Goal: Contribute content: Contribute content

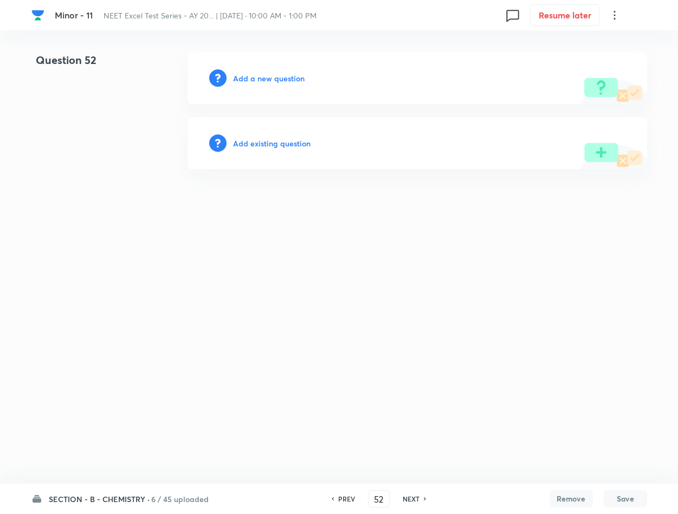
click at [262, 77] on h6 "Add a new question" at bounding box center [269, 78] width 72 height 11
click at [258, 79] on h6 "Choose a question type" at bounding box center [274, 78] width 83 height 11
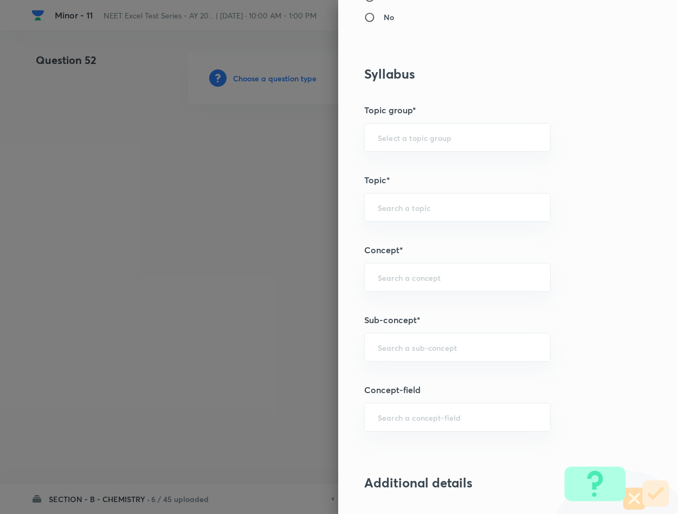
scroll to position [488, 0]
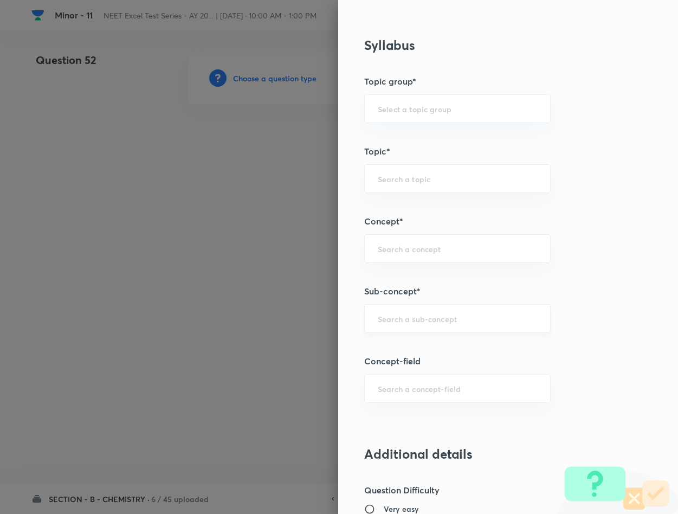
click at [459, 311] on div "​" at bounding box center [457, 318] width 186 height 29
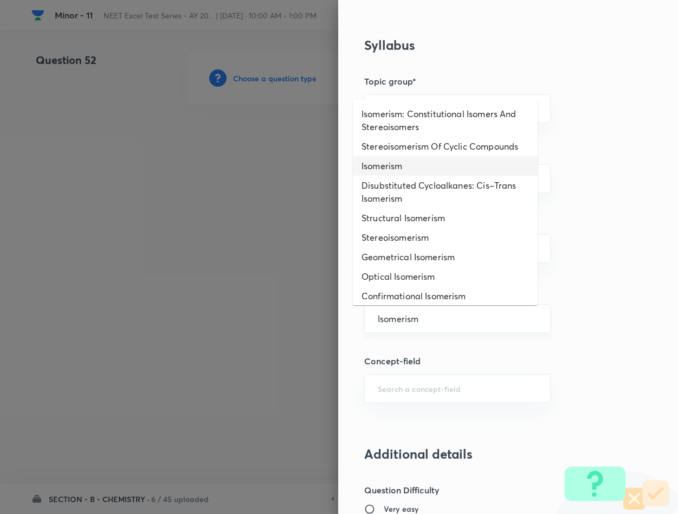
type input "Isomerism"
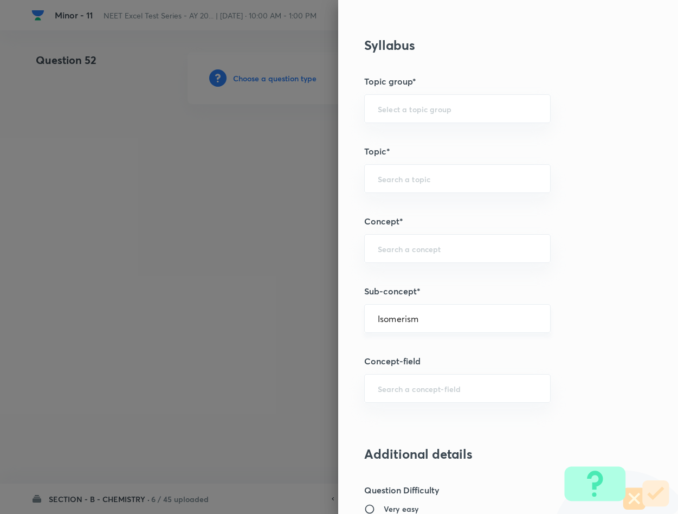
type input "Chemistry"
type input "Inorganic Chemistry"
type input "Co-ordination Compounds"
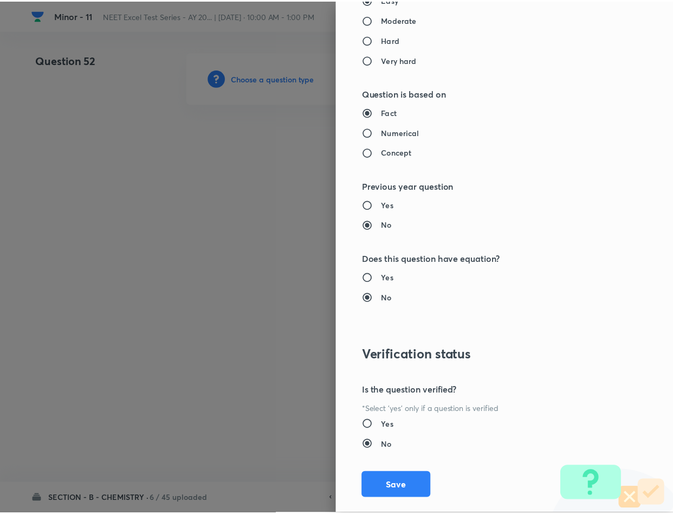
scroll to position [1039, 0]
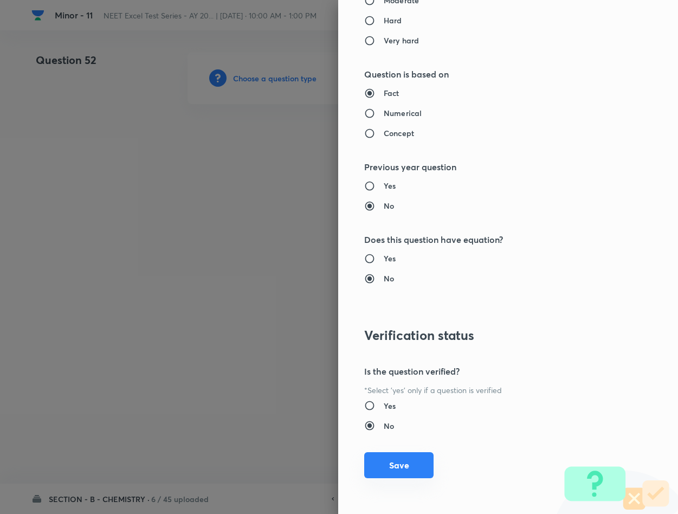
click at [389, 464] on button "Save" at bounding box center [398, 465] width 69 height 26
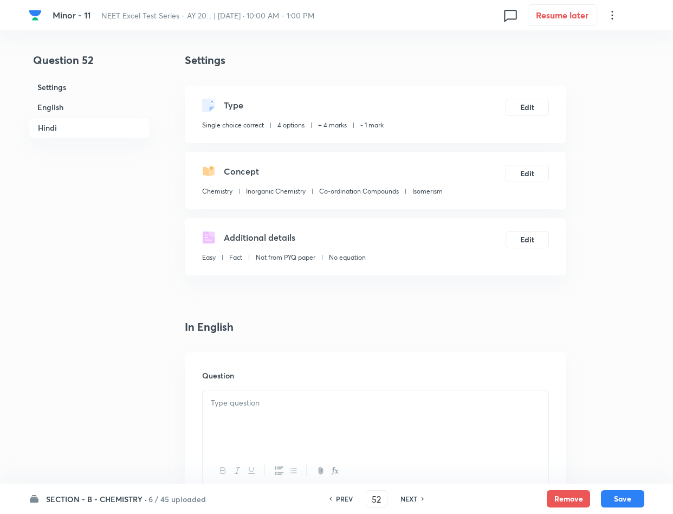
click at [346, 406] on p at bounding box center [375, 403] width 329 height 12
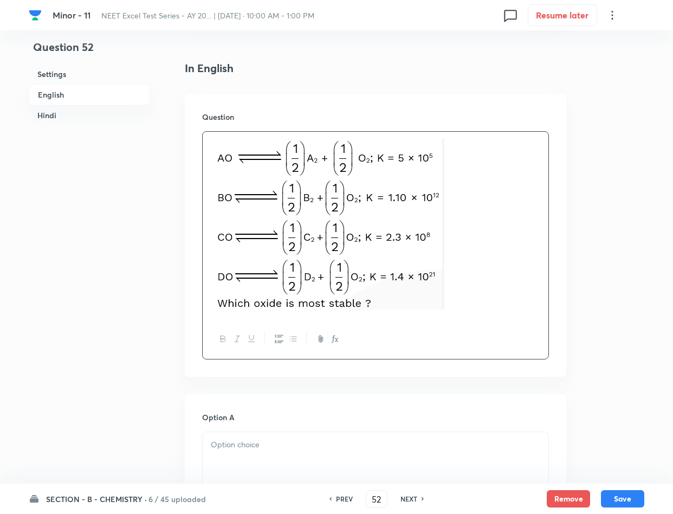
scroll to position [325, 0]
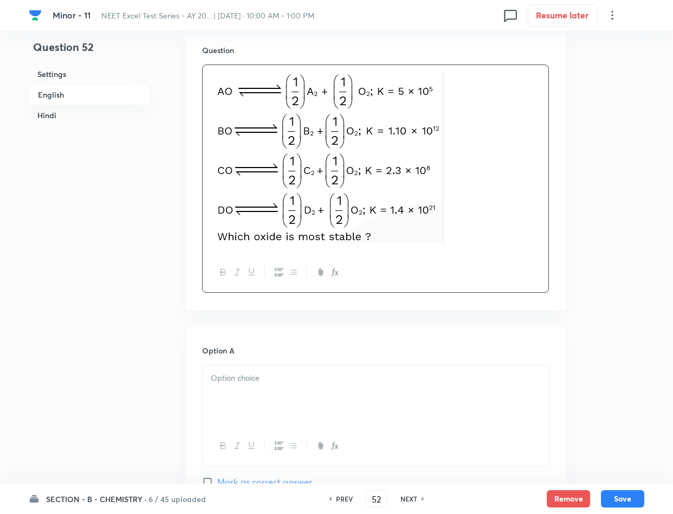
click at [221, 403] on div at bounding box center [376, 395] width 346 height 61
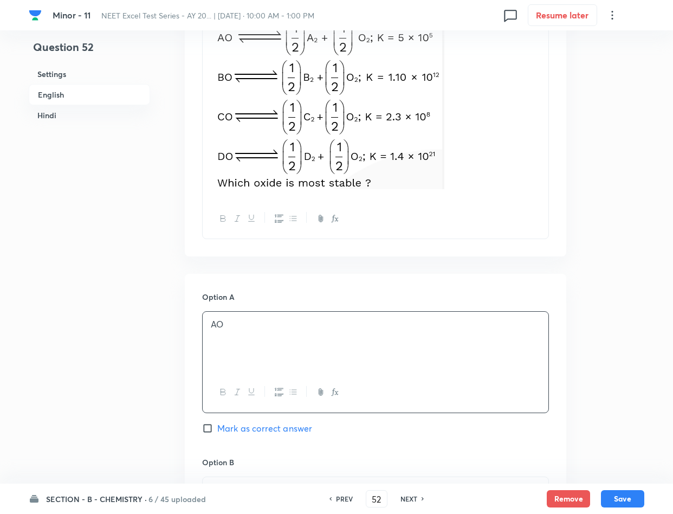
scroll to position [406, 0]
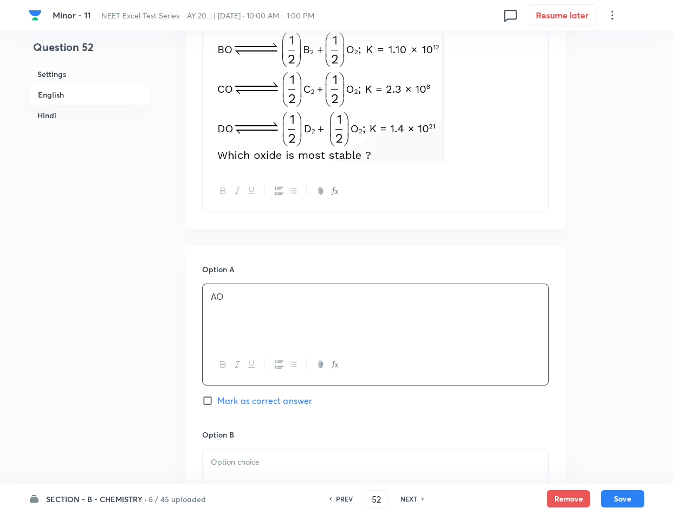
click at [249, 398] on span "Mark as correct answer" at bounding box center [264, 400] width 95 height 13
click at [217, 398] on input "Mark as correct answer" at bounding box center [209, 400] width 15 height 11
checkbox input "true"
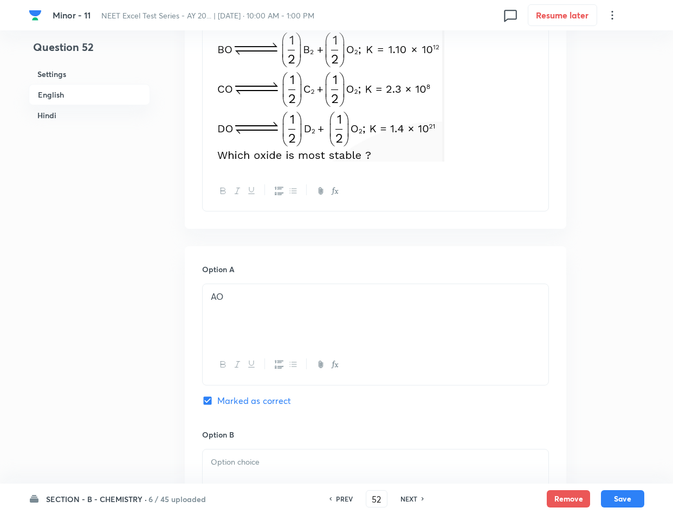
checkbox input "true"
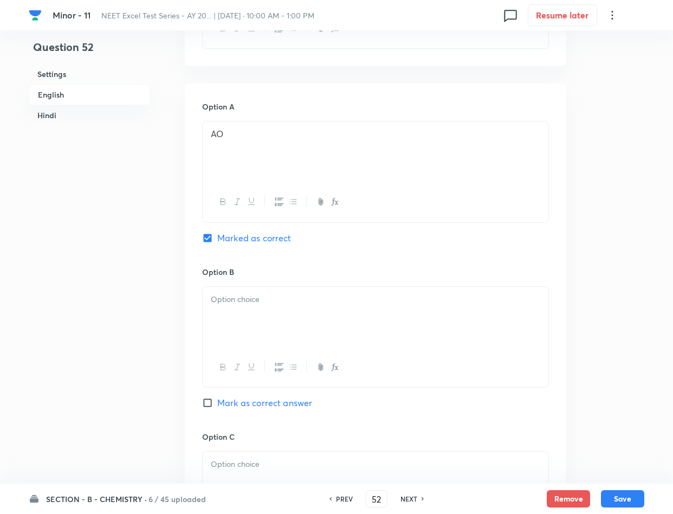
click at [251, 316] on div at bounding box center [376, 317] width 346 height 61
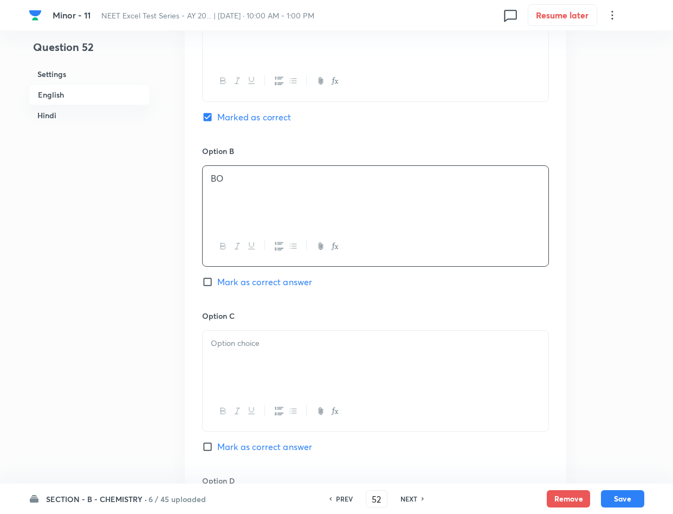
scroll to position [813, 0]
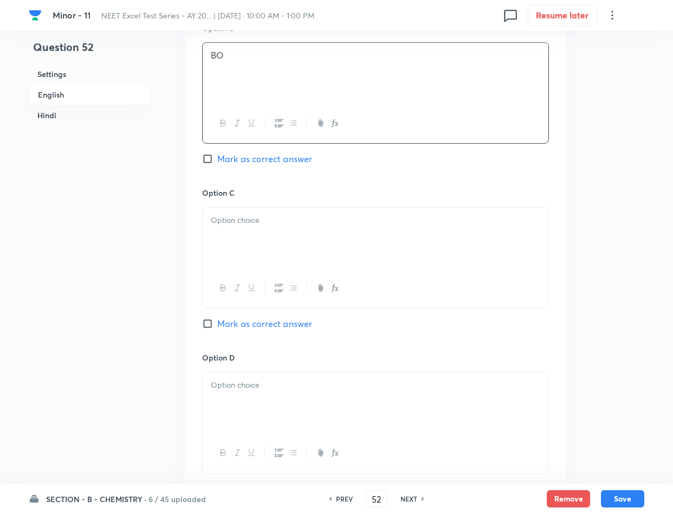
click at [384, 238] on div at bounding box center [376, 238] width 346 height 61
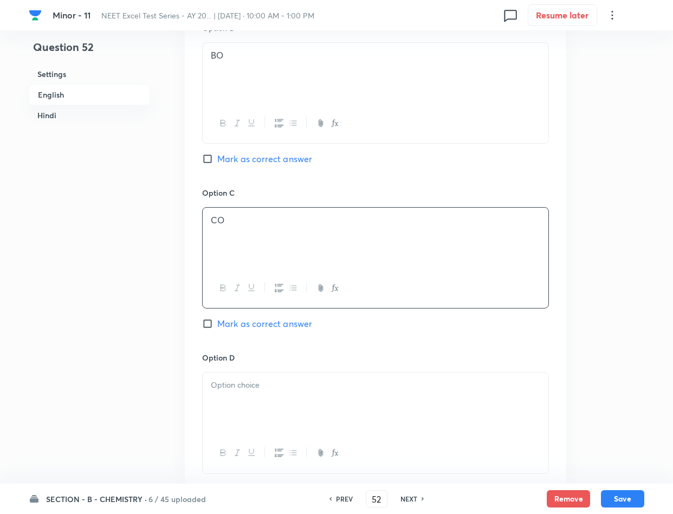
click at [358, 400] on div at bounding box center [376, 402] width 346 height 61
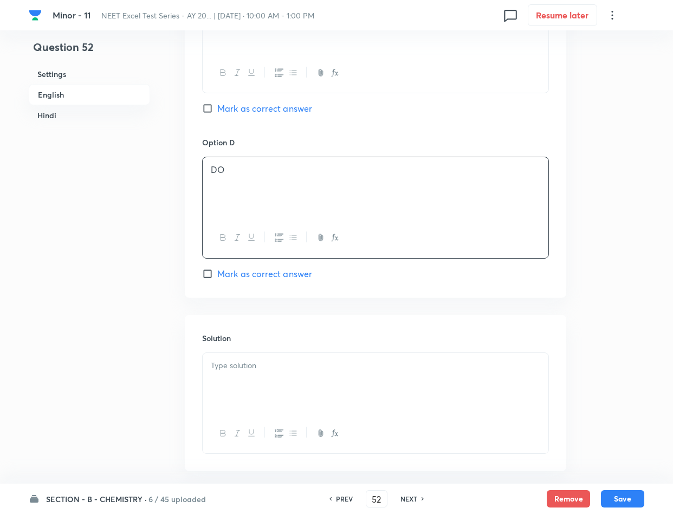
scroll to position [1057, 0]
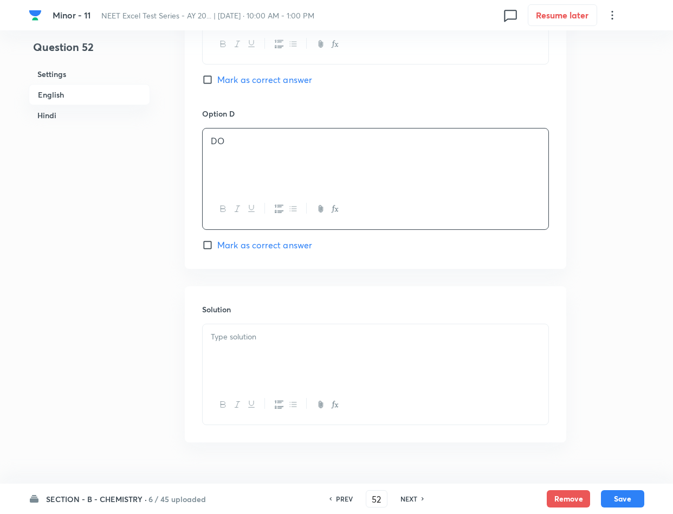
click at [316, 357] on div at bounding box center [376, 354] width 346 height 61
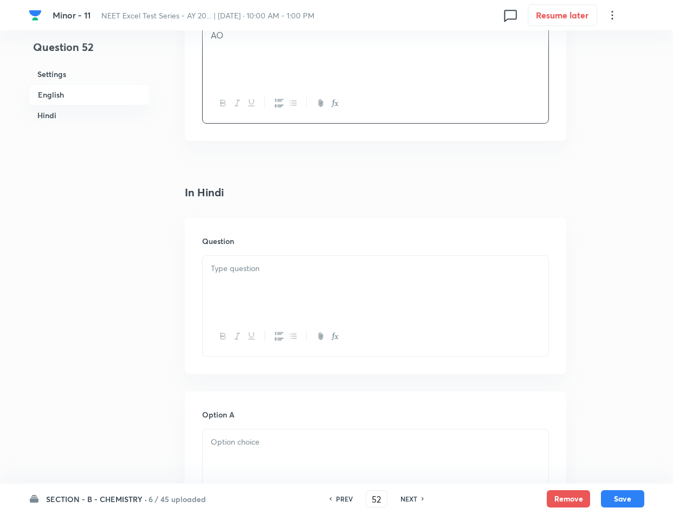
scroll to position [1382, 0]
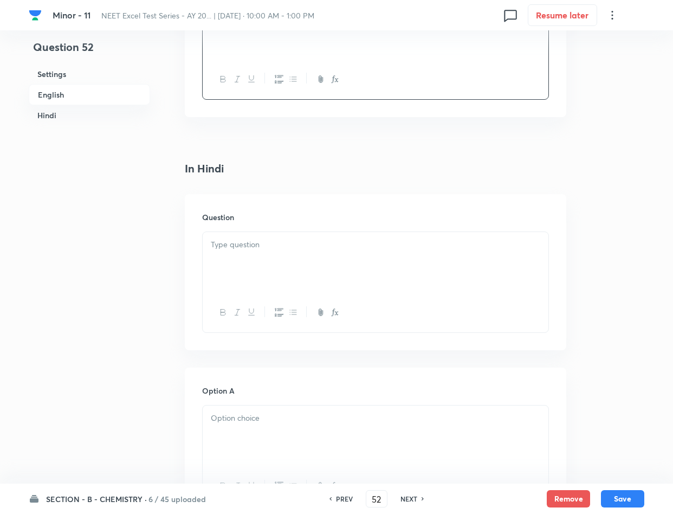
click at [317, 263] on div at bounding box center [376, 262] width 346 height 61
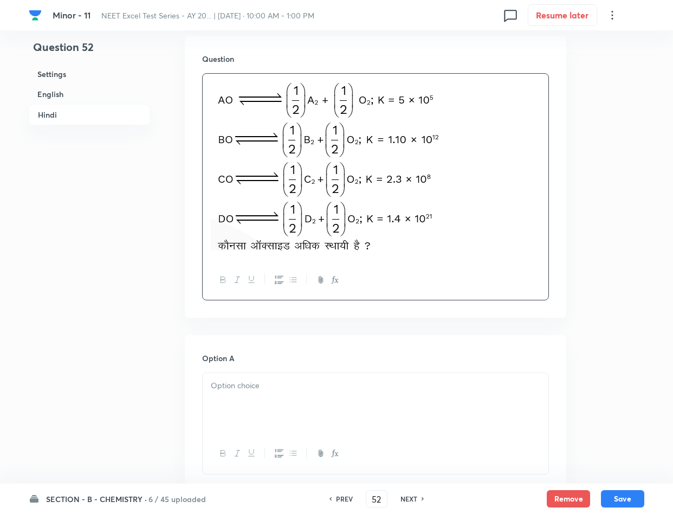
scroll to position [1544, 0]
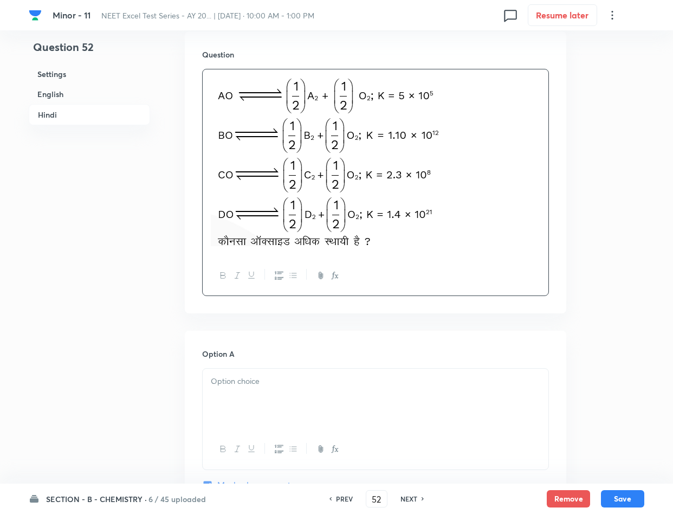
click at [269, 399] on div at bounding box center [376, 398] width 346 height 61
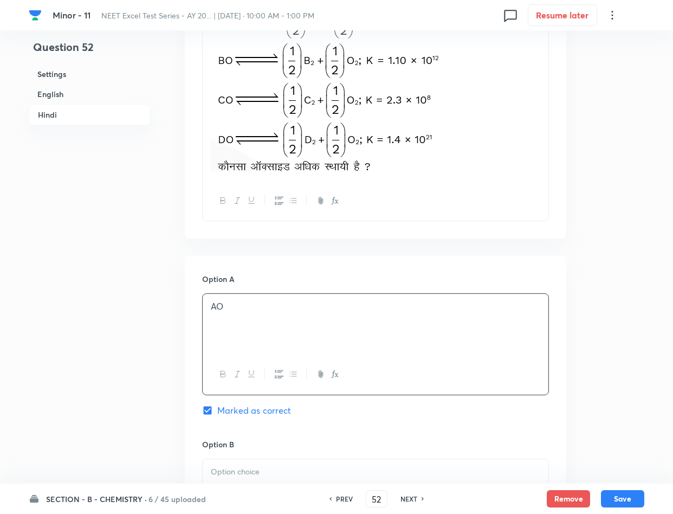
scroll to position [1707, 0]
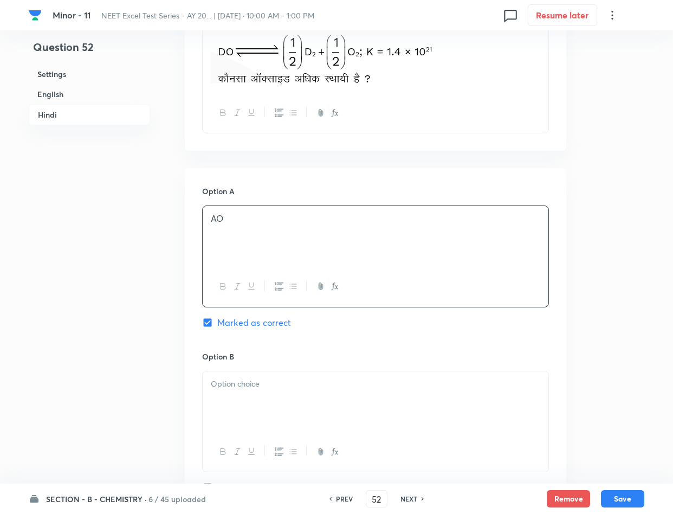
click at [307, 390] on p at bounding box center [375, 384] width 329 height 12
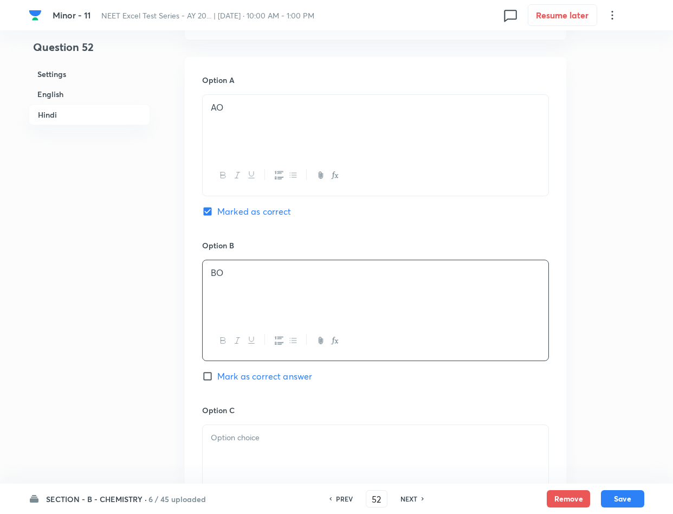
scroll to position [2032, 0]
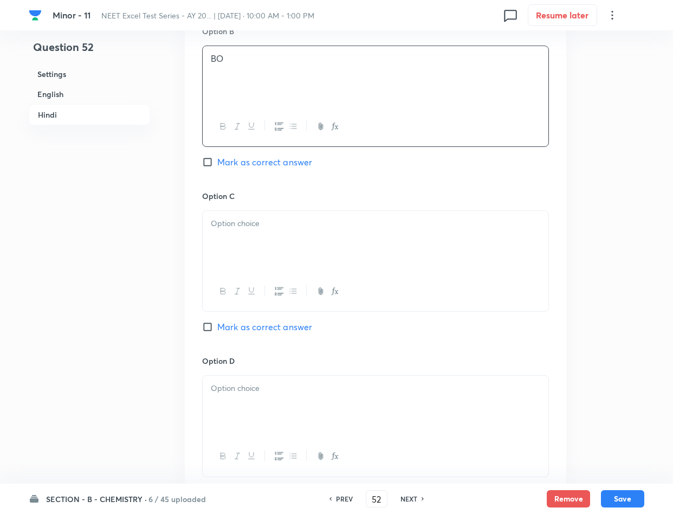
click at [341, 246] on div at bounding box center [376, 241] width 346 height 61
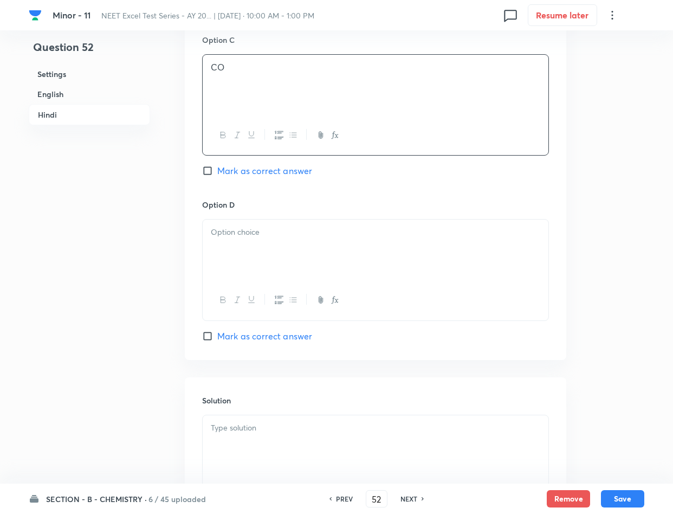
scroll to position [2195, 0]
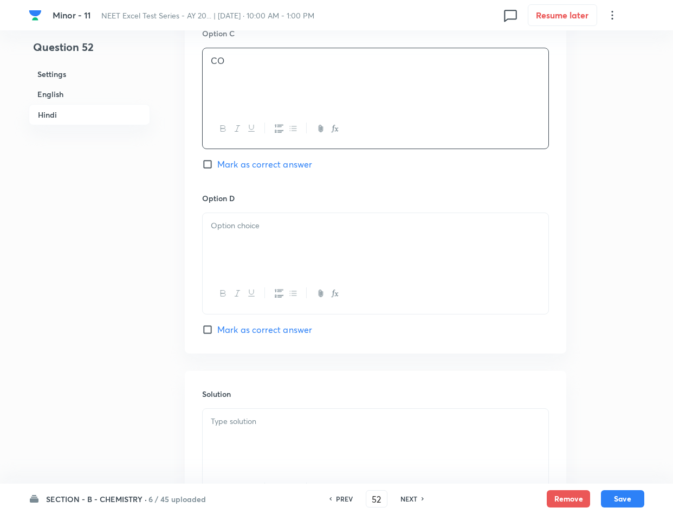
click at [316, 242] on div at bounding box center [376, 243] width 346 height 61
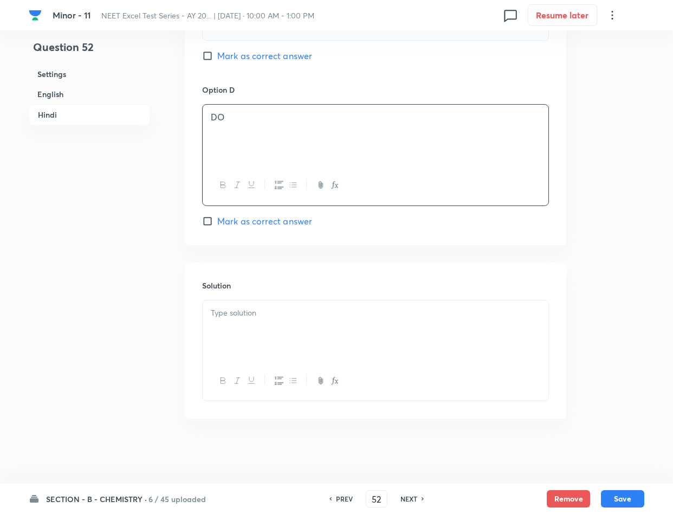
scroll to position [2309, 0]
click at [326, 322] on div at bounding box center [376, 330] width 346 height 61
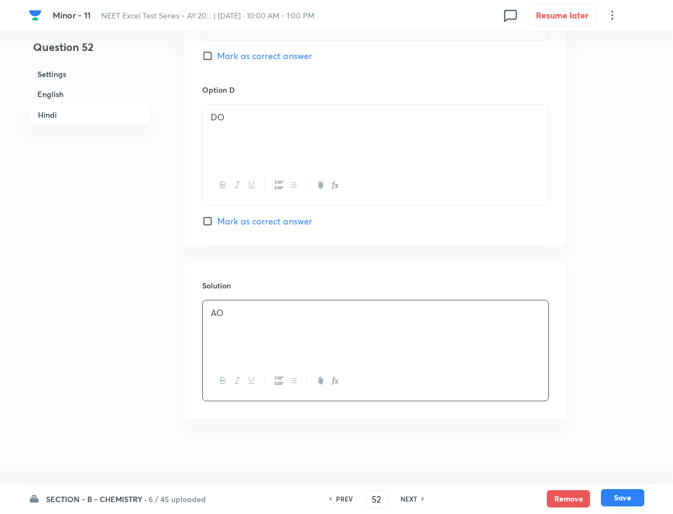
click at [624, 501] on button "Save" at bounding box center [622, 497] width 43 height 17
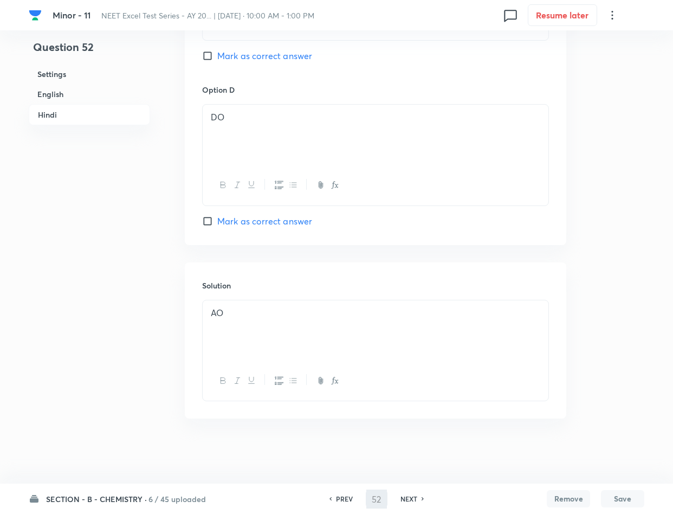
type input "53"
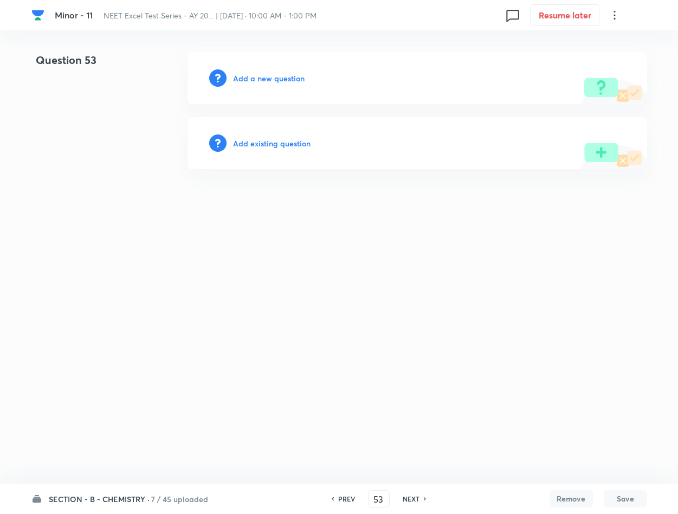
click at [189, 221] on html "Minor - 11 NEET Excel Test Series - AY 20... | [DATE] · 10:00 AM - 1:00 PM 0 Re…" at bounding box center [339, 110] width 678 height 221
click at [253, 75] on h6 "Add a new question" at bounding box center [269, 78] width 72 height 11
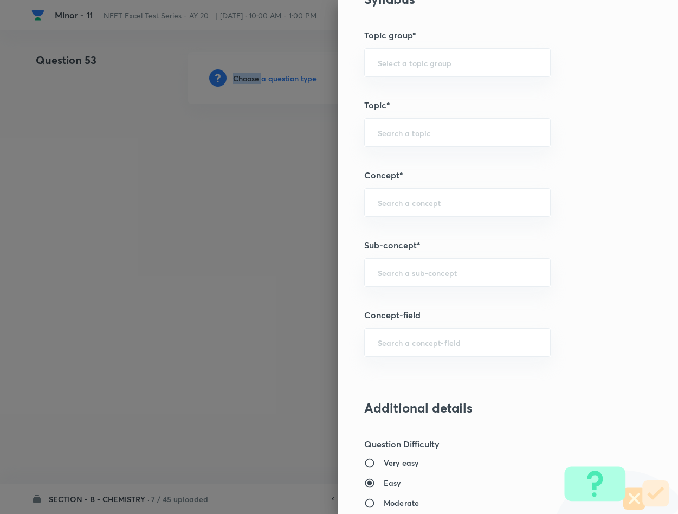
scroll to position [569, 0]
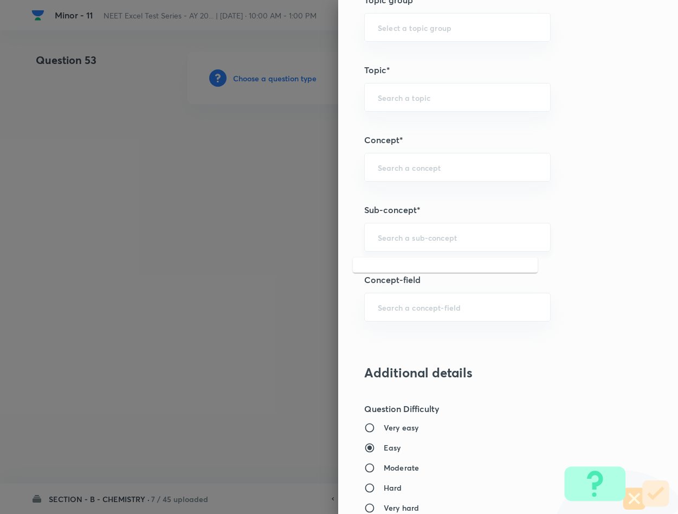
click at [408, 242] on input "text" at bounding box center [457, 237] width 159 height 10
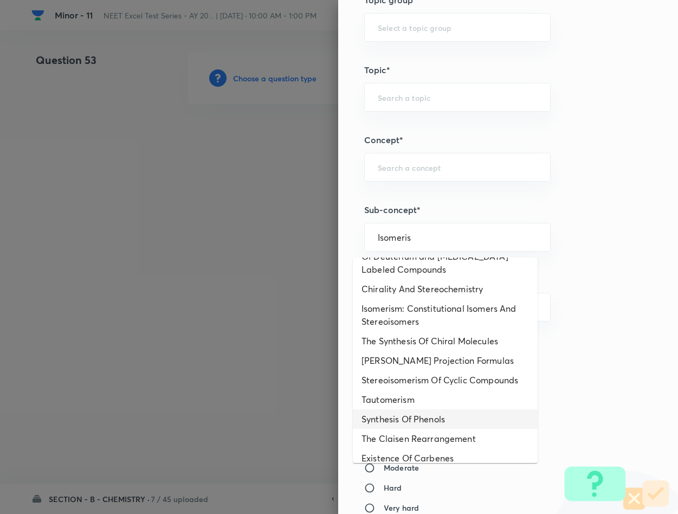
scroll to position [0, 0]
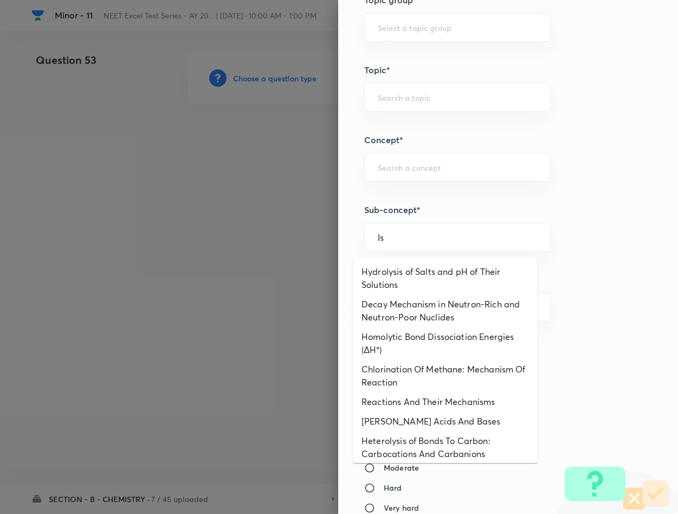
type input "I"
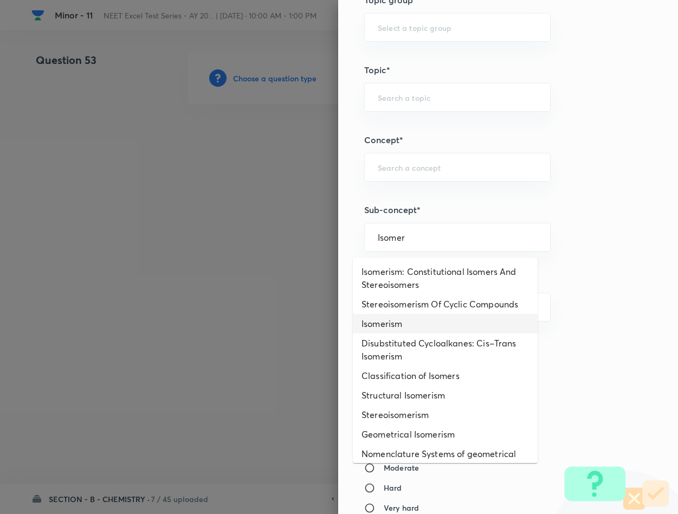
type input "Isomerism"
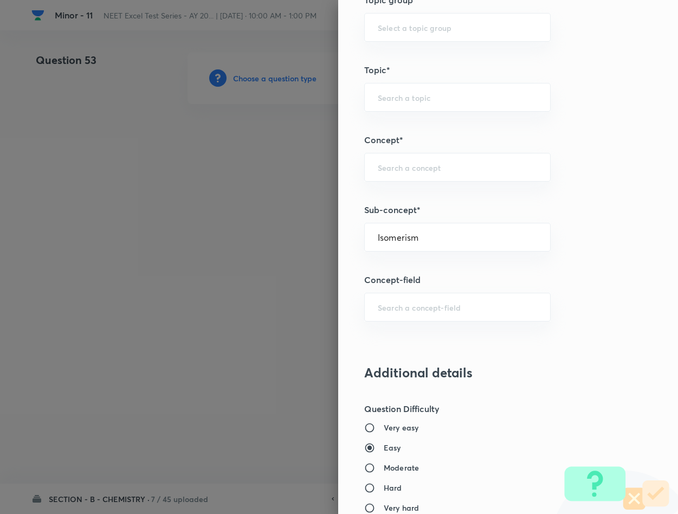
type input "Chemistry"
type input "Inorganic Chemistry"
type input "Co-ordination Compounds"
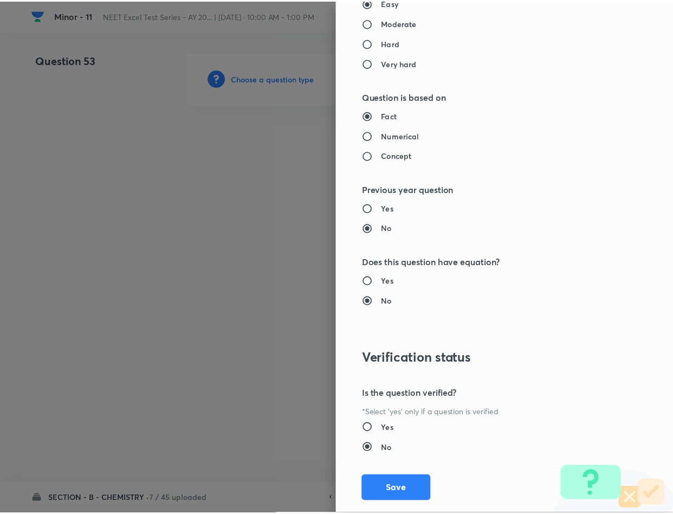
scroll to position [1039, 0]
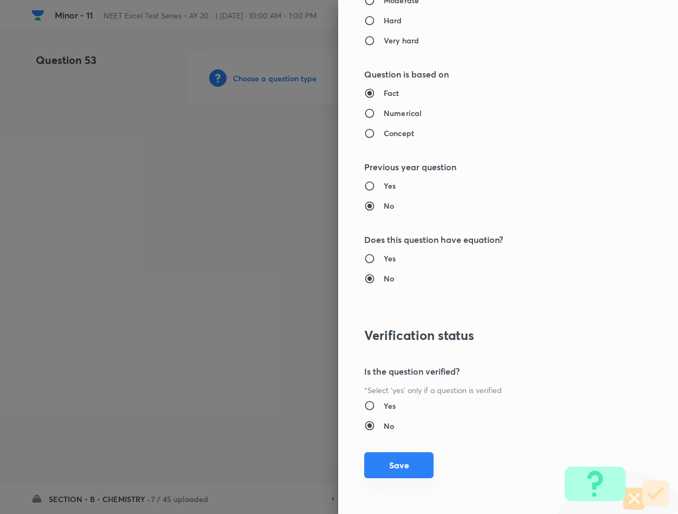
click at [369, 475] on button "Save" at bounding box center [398, 465] width 69 height 26
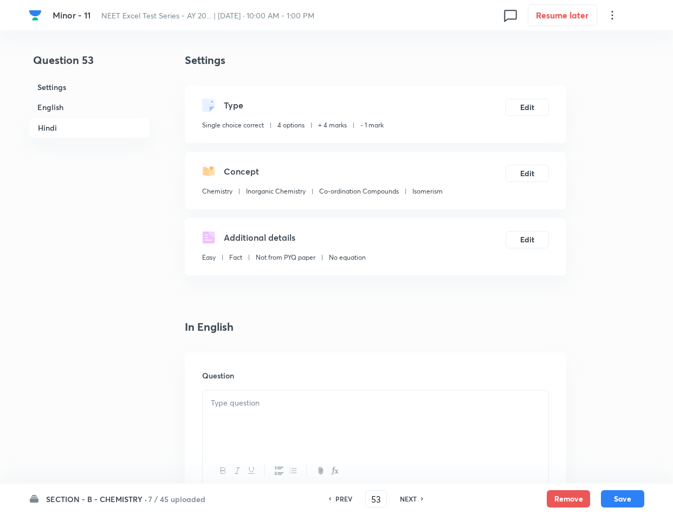
click at [259, 400] on p at bounding box center [375, 403] width 329 height 12
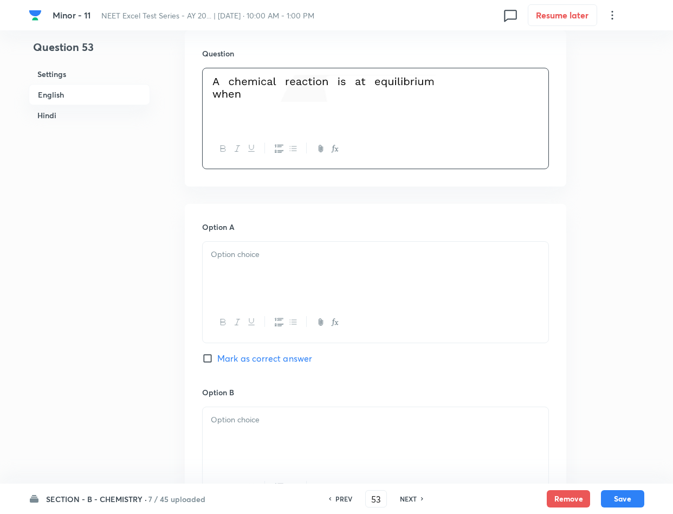
scroll to position [325, 0]
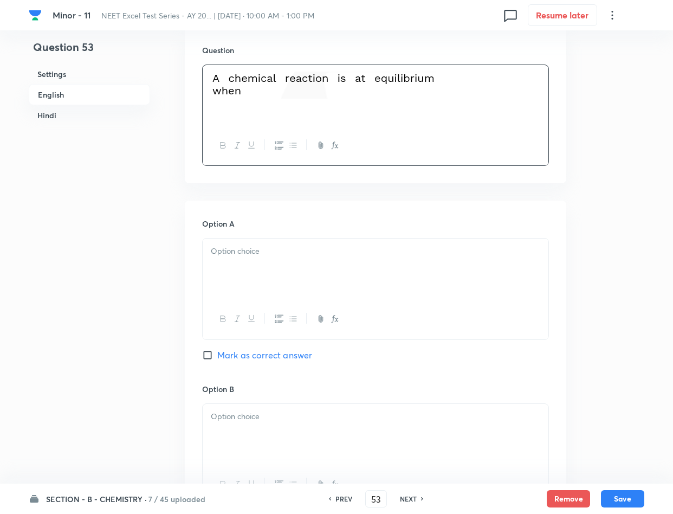
click at [260, 267] on div at bounding box center [376, 268] width 346 height 61
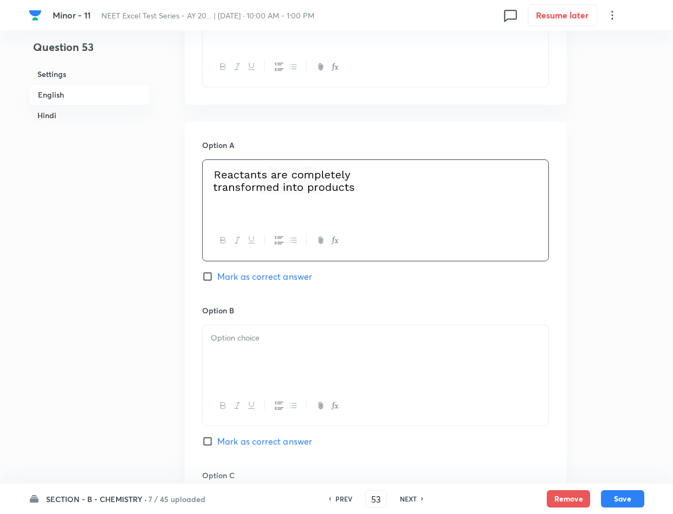
scroll to position [488, 0]
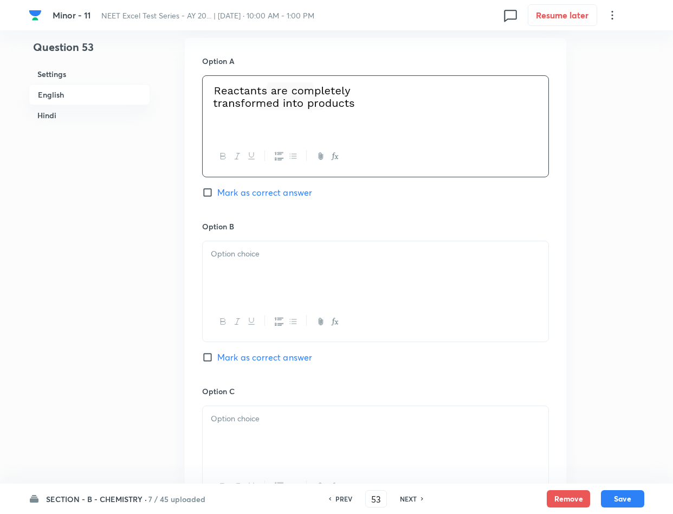
click at [285, 255] on p at bounding box center [375, 254] width 329 height 12
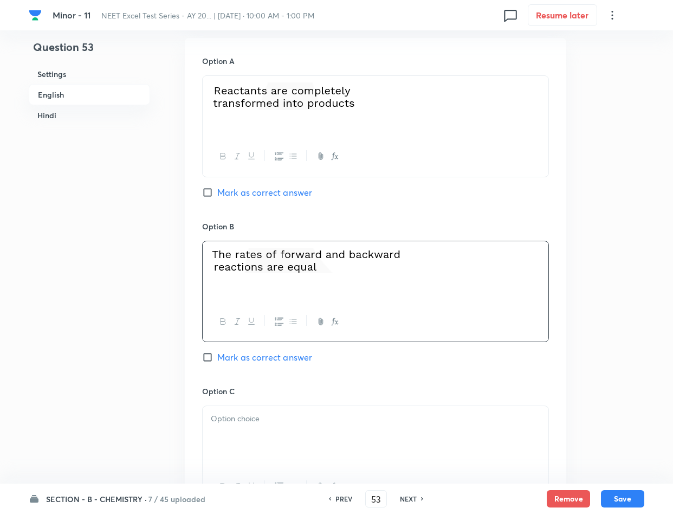
drag, startPoint x: 243, startPoint y: 363, endPoint x: 240, endPoint y: 354, distance: 8.8
click at [241, 361] on span "Mark as correct answer" at bounding box center [264, 357] width 95 height 13
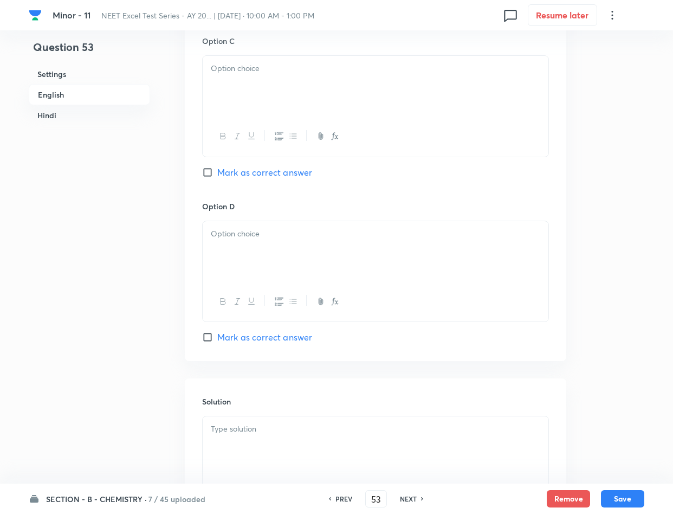
scroll to position [732, 0]
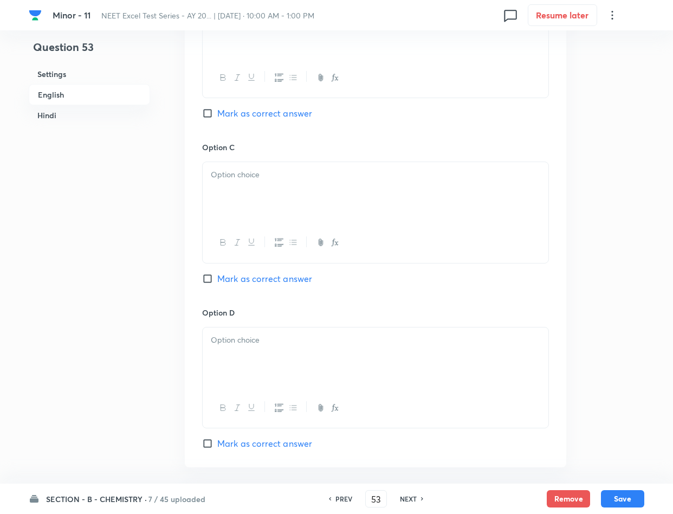
click at [224, 113] on span "Mark as correct answer" at bounding box center [264, 113] width 95 height 13
click at [217, 113] on input "Mark as correct answer" at bounding box center [209, 113] width 15 height 11
checkbox input "true"
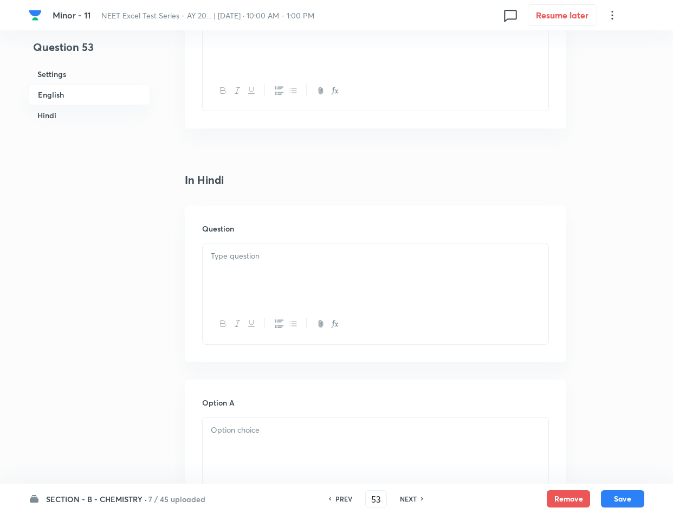
scroll to position [1300, 0]
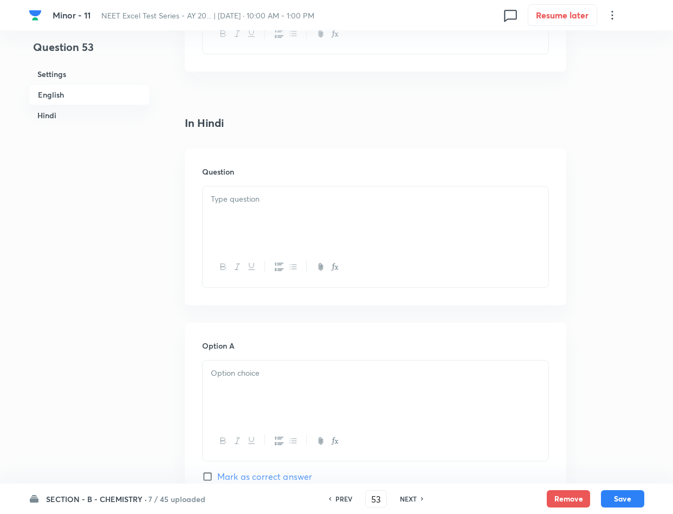
click at [246, 223] on div at bounding box center [376, 216] width 346 height 61
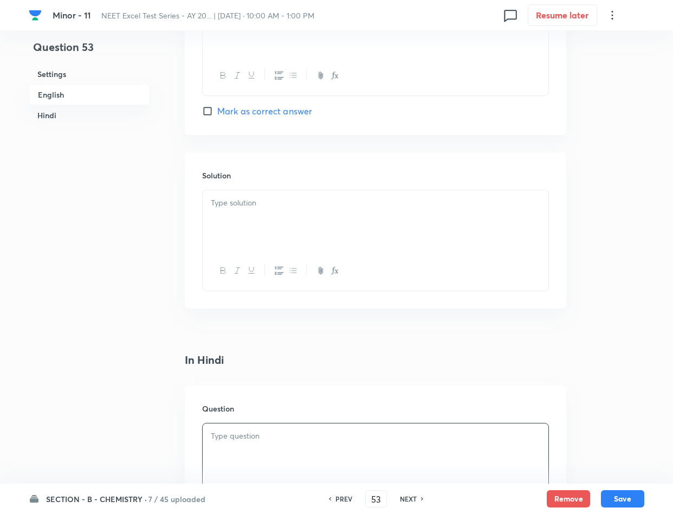
scroll to position [1057, 0]
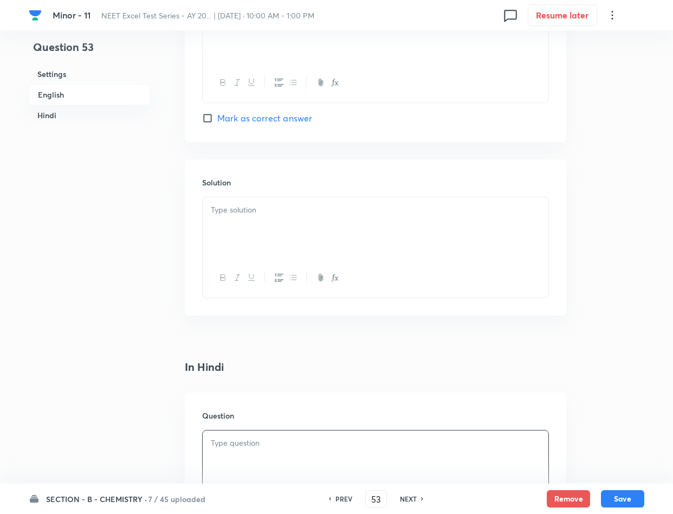
click at [241, 205] on p at bounding box center [375, 210] width 329 height 12
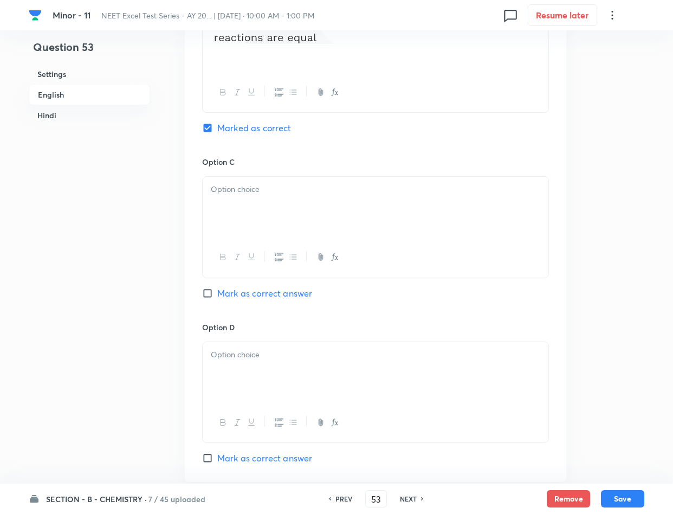
scroll to position [650, 0]
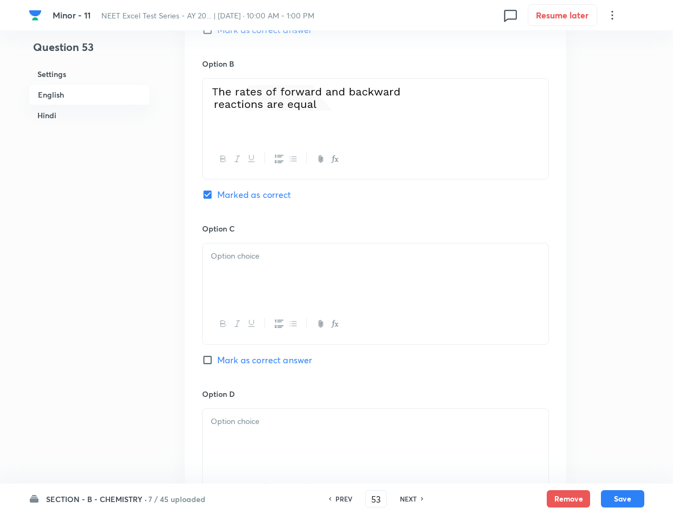
click at [244, 259] on p at bounding box center [375, 256] width 329 height 12
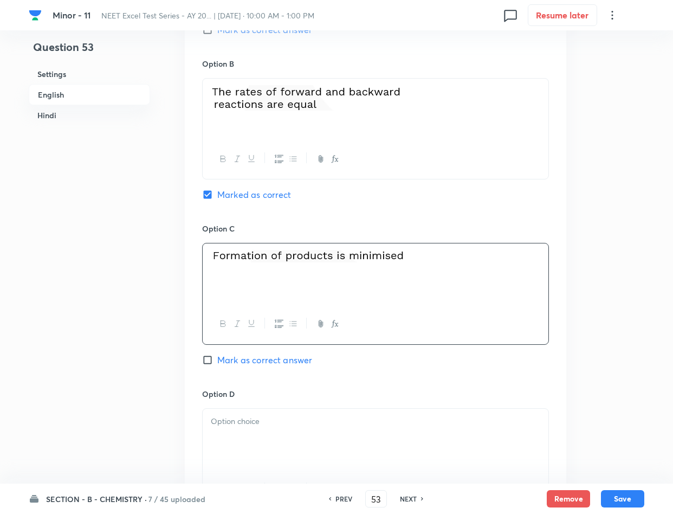
click at [263, 426] on p at bounding box center [375, 421] width 329 height 12
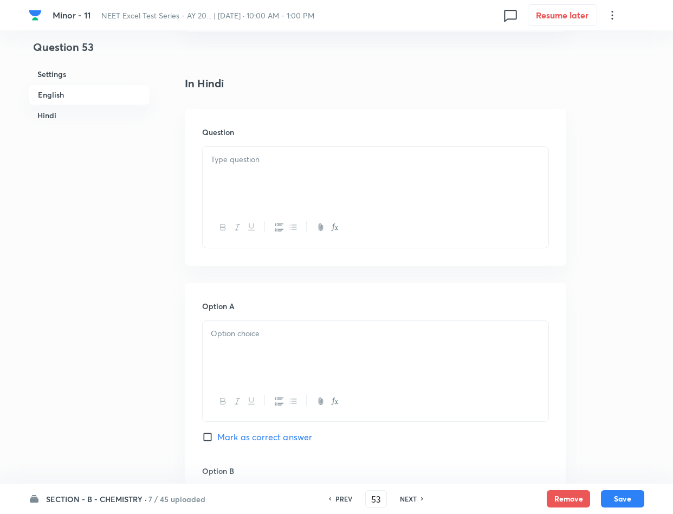
scroll to position [1300, 0]
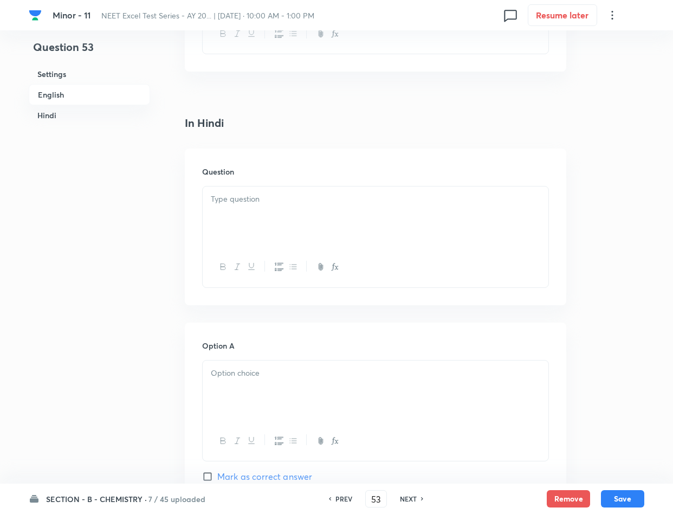
click at [269, 199] on p at bounding box center [375, 199] width 329 height 12
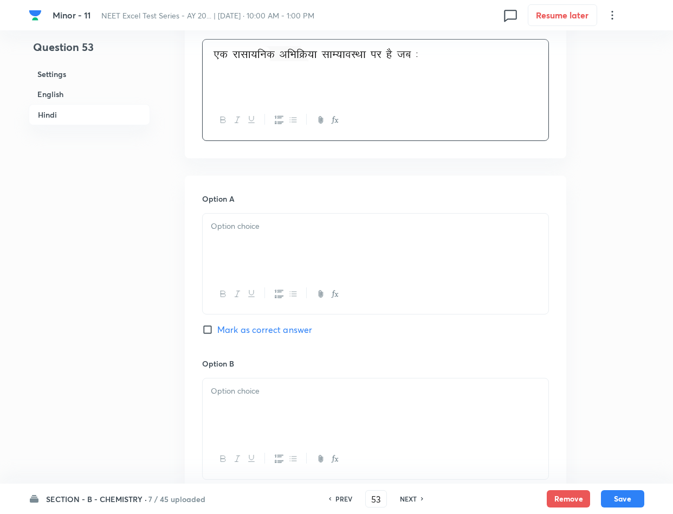
scroll to position [1463, 0]
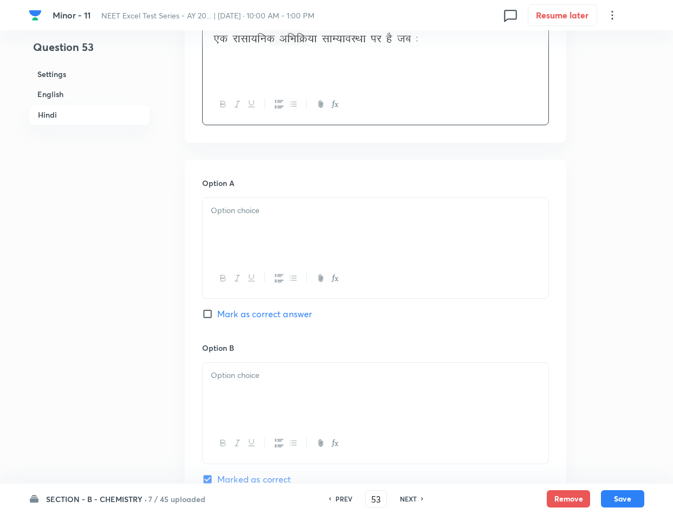
click at [332, 258] on div at bounding box center [376, 228] width 346 height 61
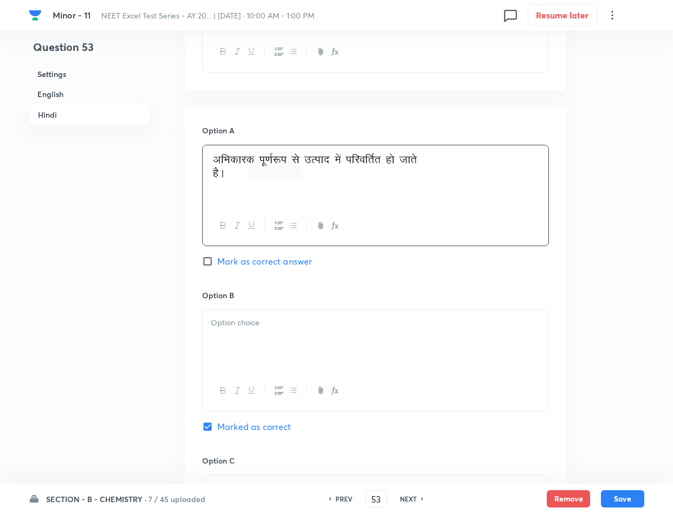
scroll to position [1544, 0]
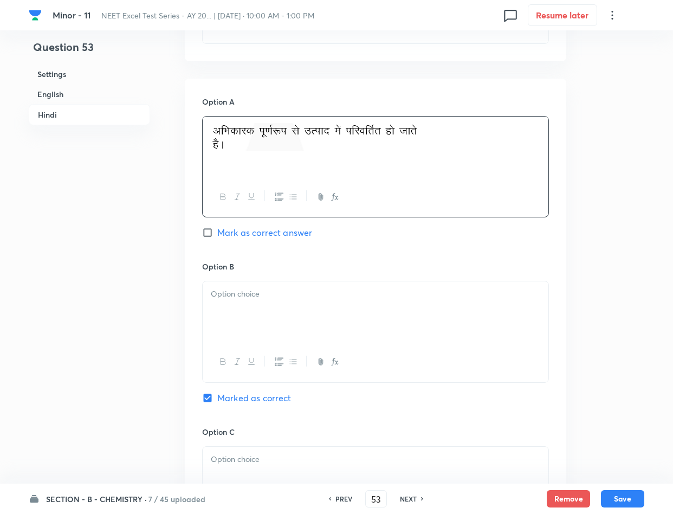
click at [308, 328] on div at bounding box center [376, 311] width 346 height 61
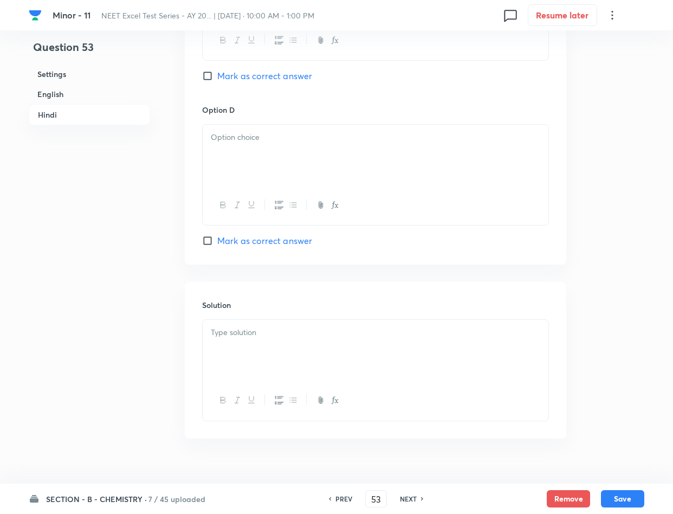
scroll to position [2032, 0]
click at [273, 338] on p at bounding box center [375, 331] width 329 height 12
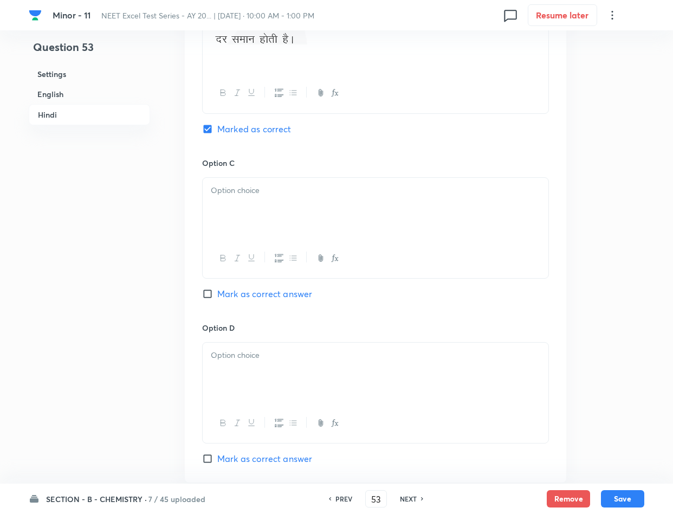
scroll to position [1813, 0]
click at [250, 215] on div at bounding box center [376, 208] width 346 height 61
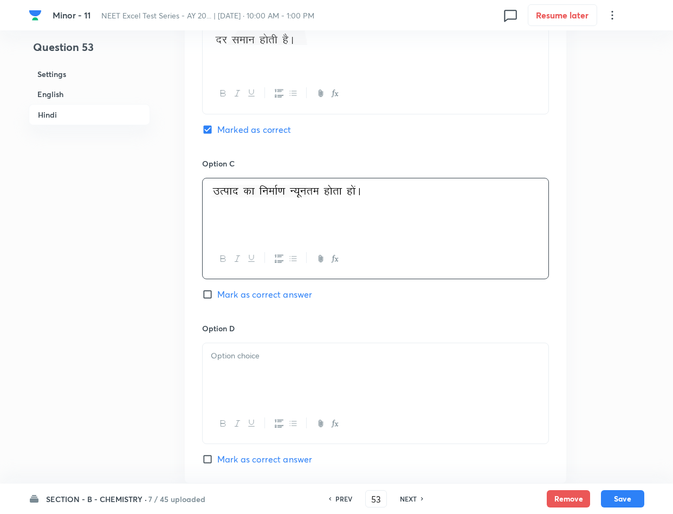
click at [241, 362] on p at bounding box center [375, 356] width 329 height 12
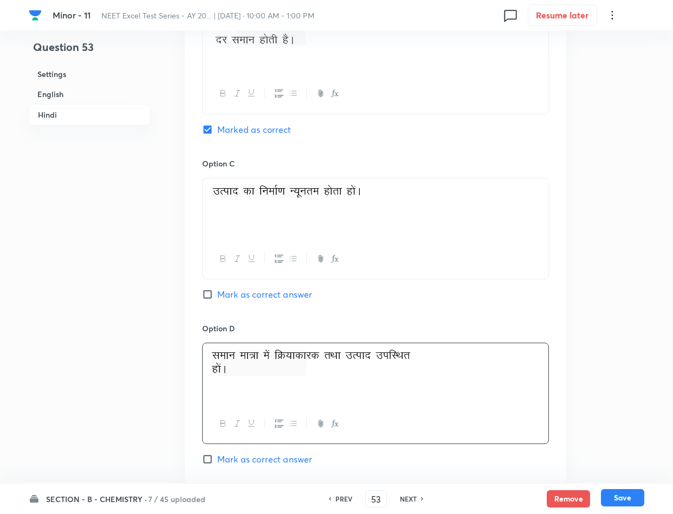
click at [618, 493] on button "Save" at bounding box center [622, 497] width 43 height 17
type input "54"
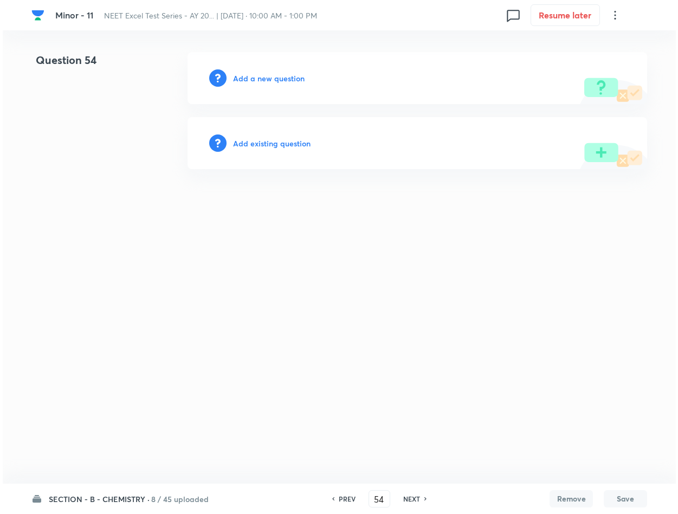
scroll to position [0, 0]
click at [249, 75] on h6 "Add a new question" at bounding box center [269, 78] width 72 height 11
click at [251, 75] on h6 "Choose a question type" at bounding box center [274, 78] width 83 height 11
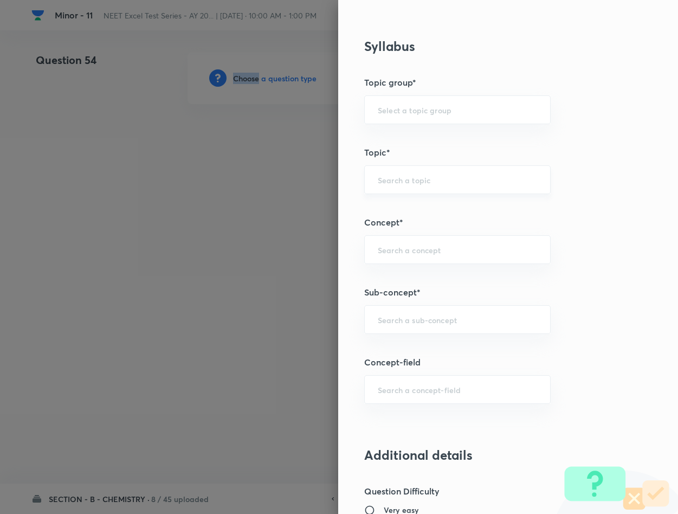
scroll to position [488, 0]
click at [413, 314] on div "​" at bounding box center [457, 318] width 186 height 29
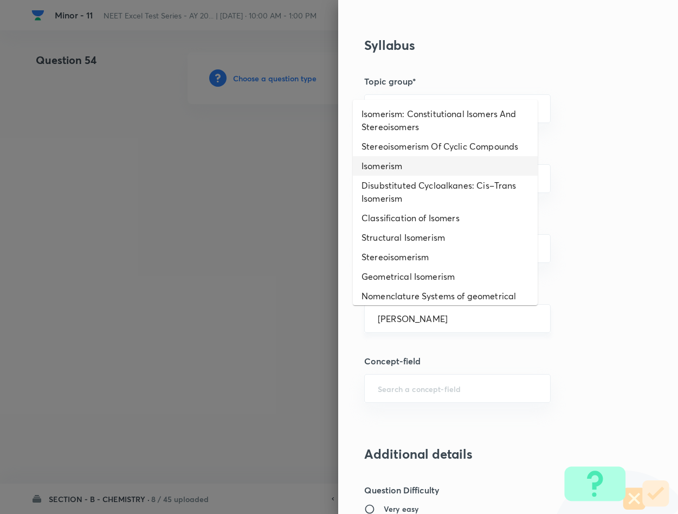
type input "Isomerism"
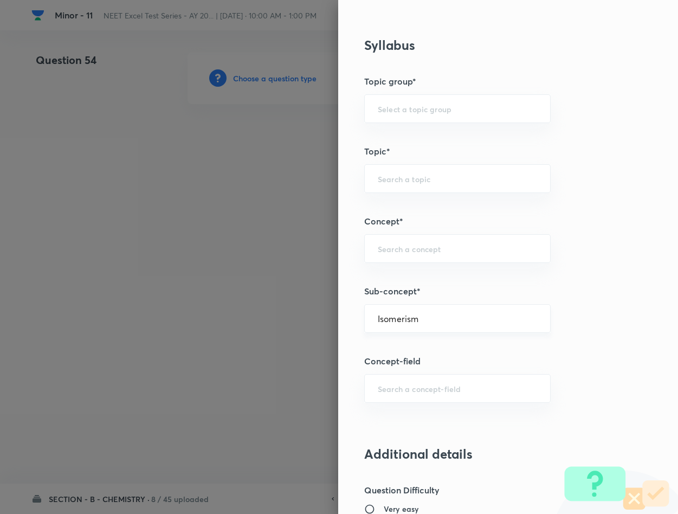
type input "Chemistry"
type input "Inorganic Chemistry"
type input "Co-ordination Compounds"
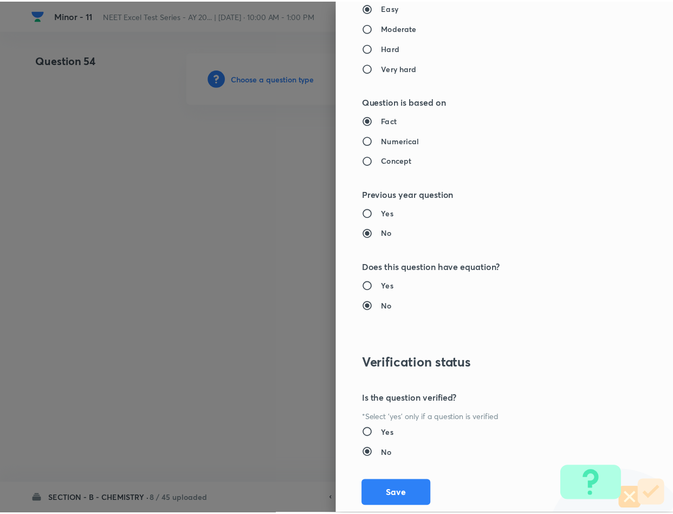
scroll to position [1039, 0]
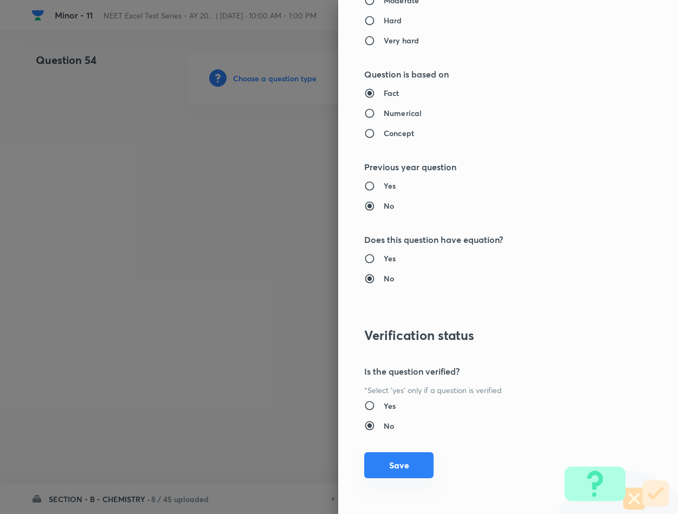
click at [393, 467] on button "Save" at bounding box center [398, 465] width 69 height 26
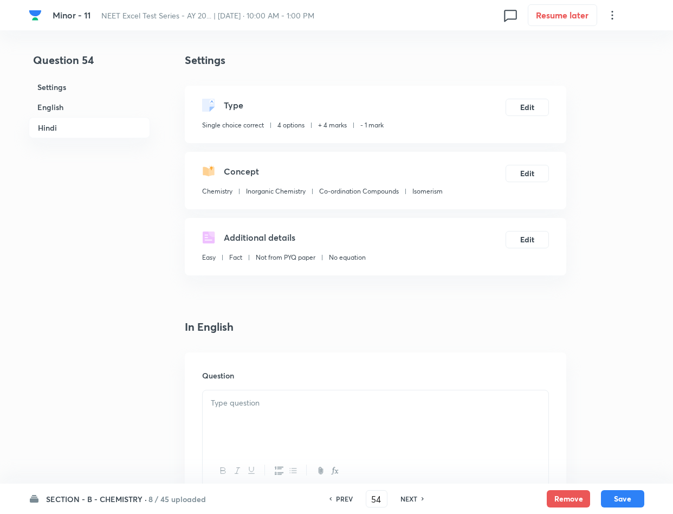
click at [268, 418] on div at bounding box center [376, 420] width 346 height 61
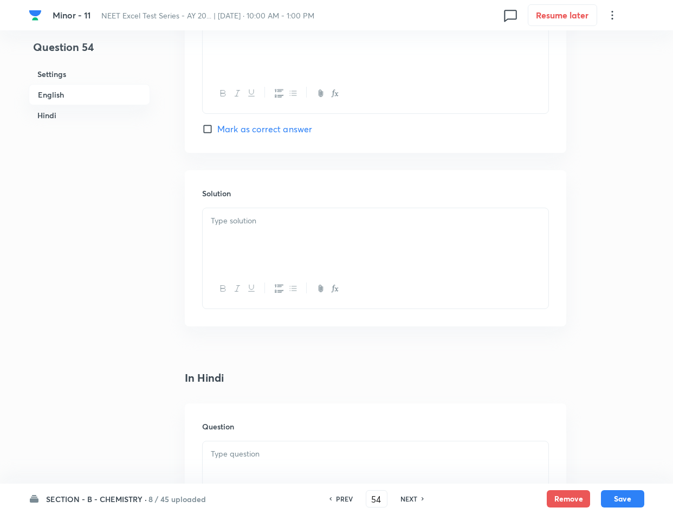
scroll to position [1057, 0]
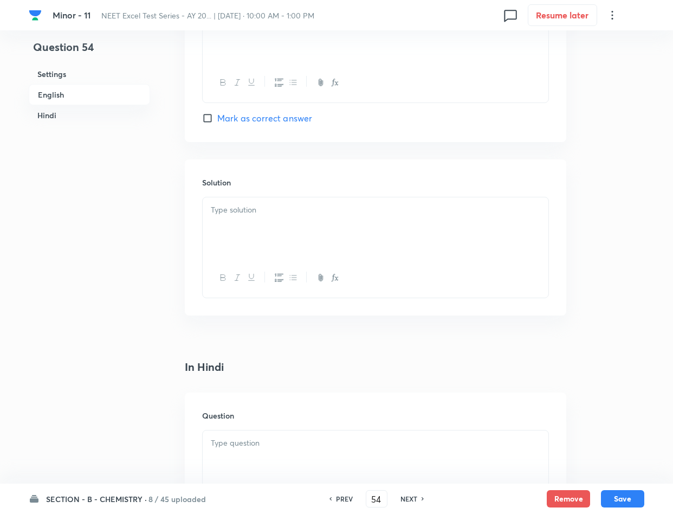
click at [273, 449] on p at bounding box center [375, 443] width 329 height 12
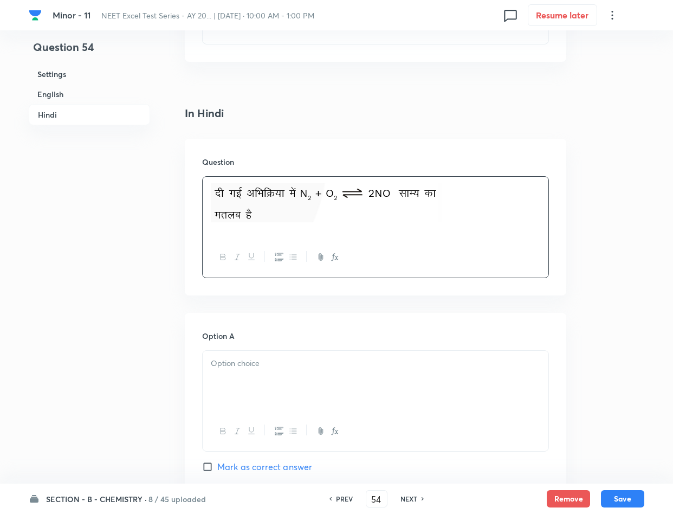
scroll to position [1463, 0]
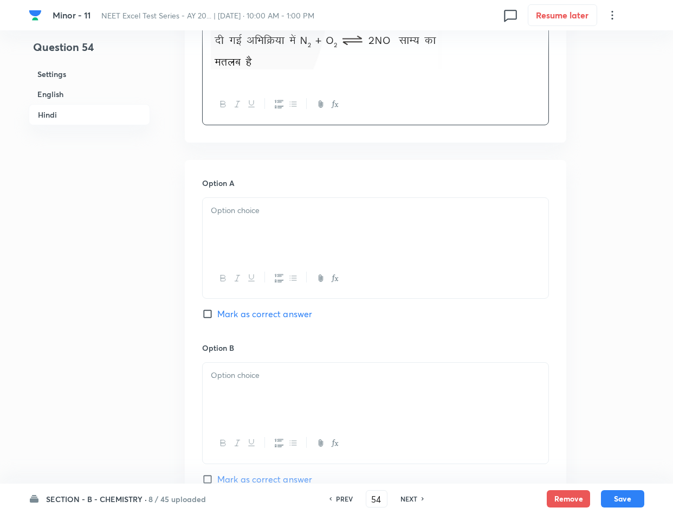
click at [269, 235] on div at bounding box center [376, 228] width 346 height 61
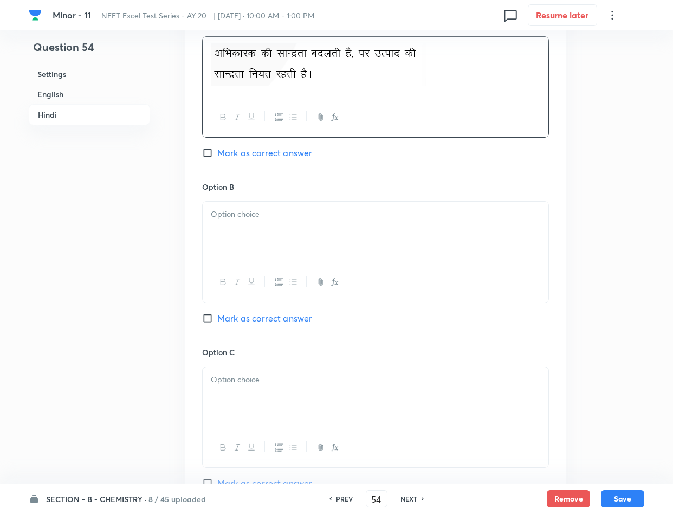
scroll to position [1626, 0]
click at [230, 215] on p at bounding box center [375, 212] width 329 height 12
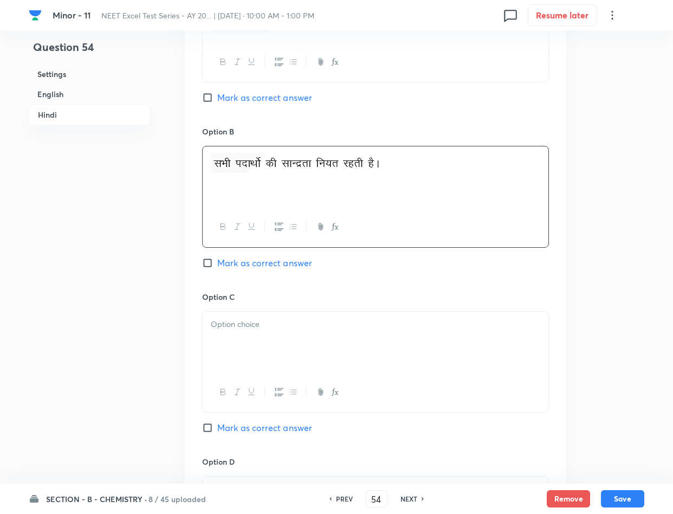
scroll to position [1707, 0]
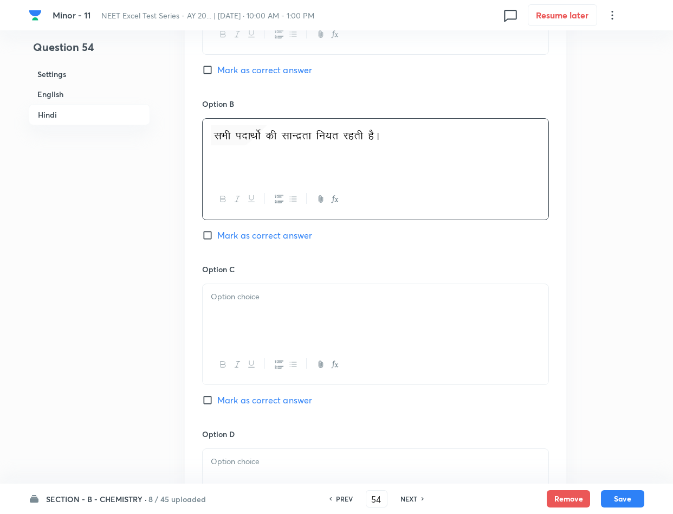
click at [265, 299] on p at bounding box center [375, 296] width 329 height 12
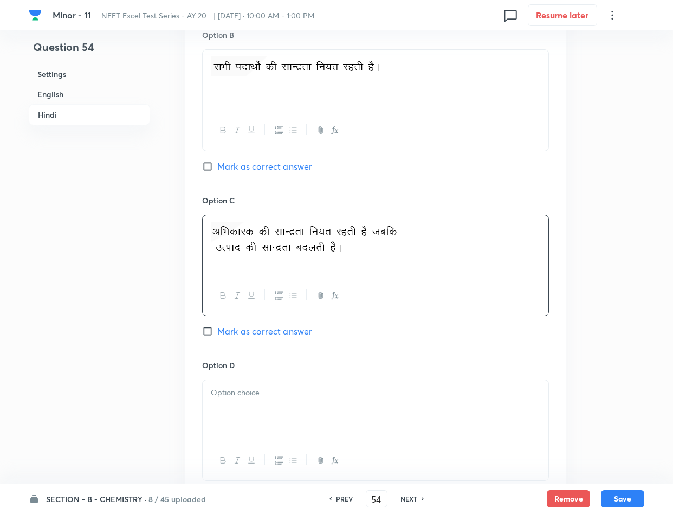
scroll to position [1869, 0]
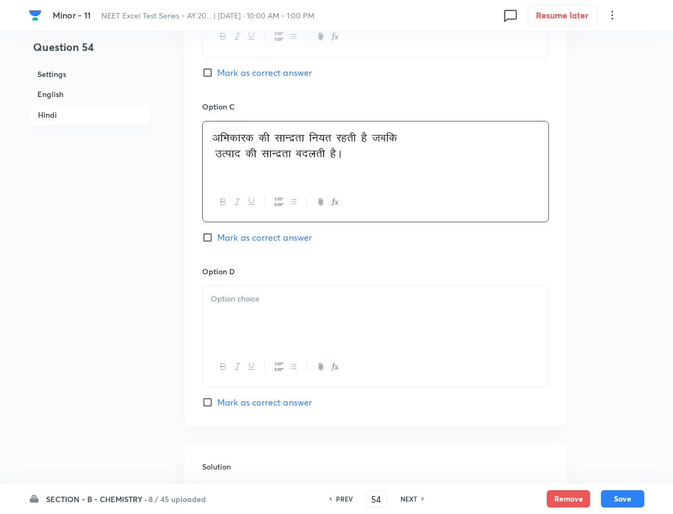
click at [240, 333] on div at bounding box center [376, 316] width 346 height 61
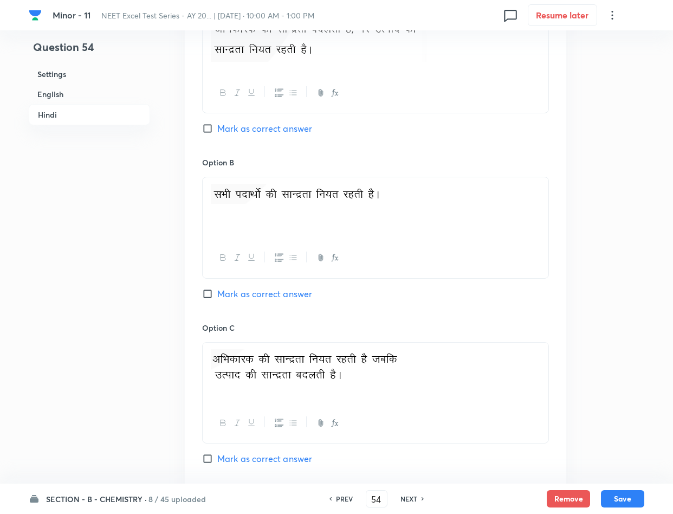
scroll to position [1626, 0]
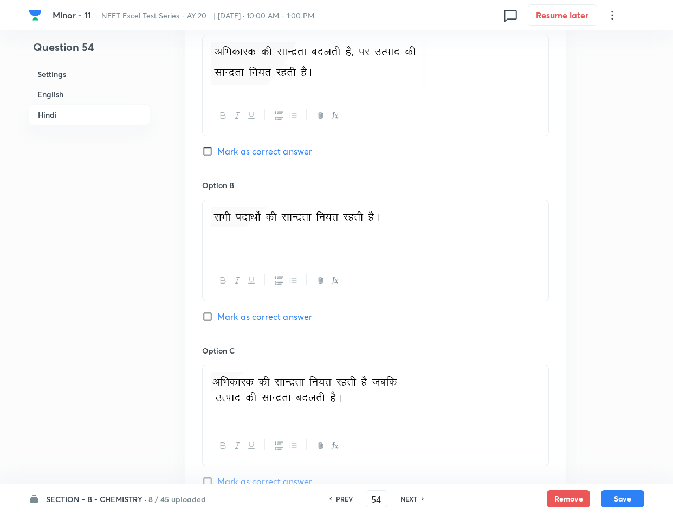
click at [249, 319] on span "Mark as correct answer" at bounding box center [264, 316] width 95 height 13
click at [217, 319] on input "Mark as correct answer" at bounding box center [209, 316] width 15 height 11
checkbox input "true"
drag, startPoint x: 331, startPoint y: 220, endPoint x: 280, endPoint y: 223, distance: 50.5
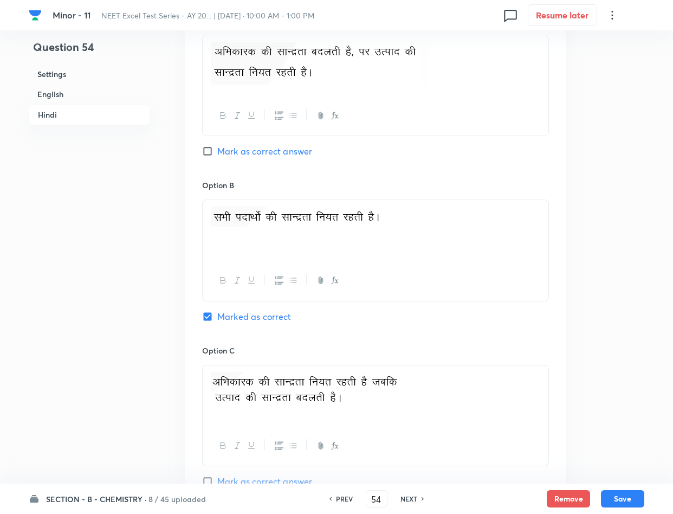
click at [280, 223] on img at bounding box center [299, 216] width 176 height 20
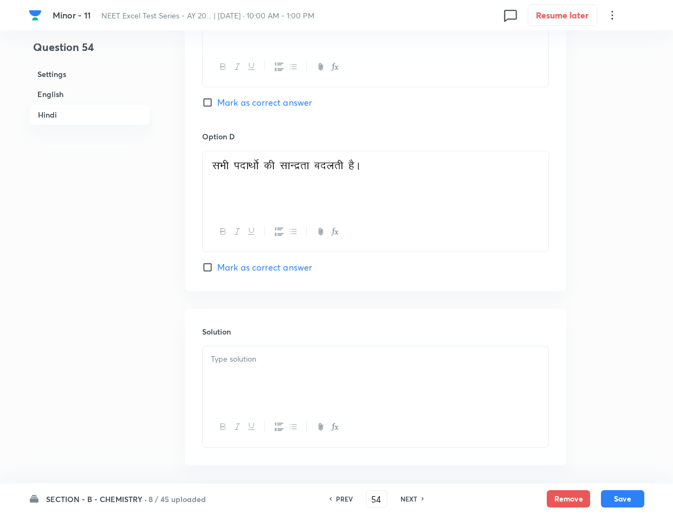
scroll to position [2056, 0]
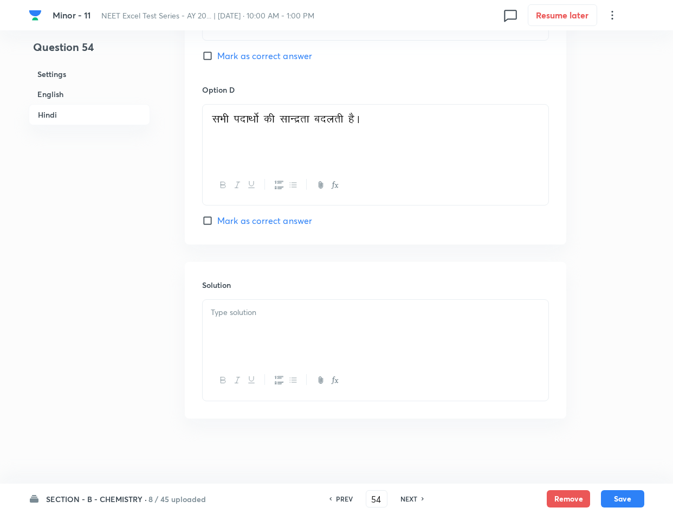
click at [272, 352] on div at bounding box center [376, 330] width 346 height 61
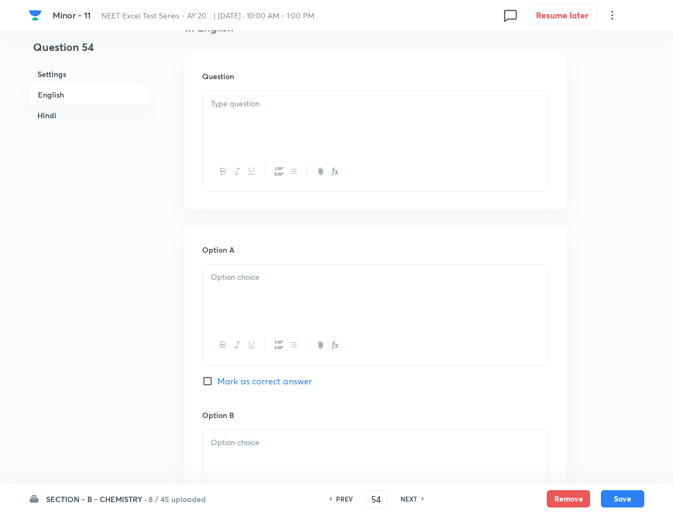
scroll to position [268, 0]
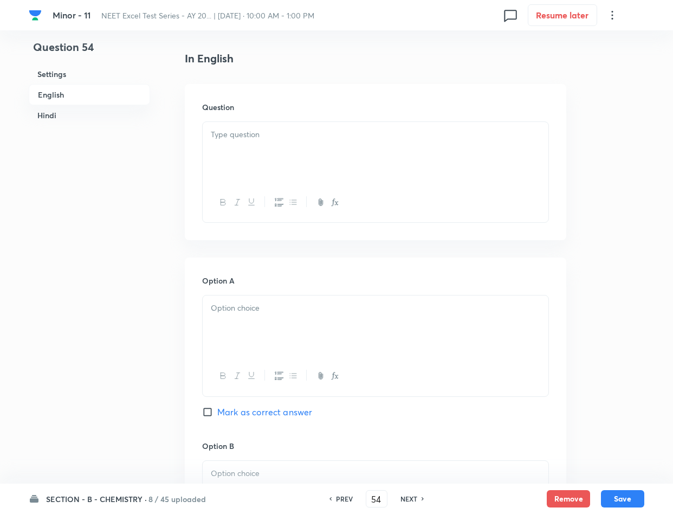
click at [248, 130] on p at bounding box center [375, 134] width 329 height 12
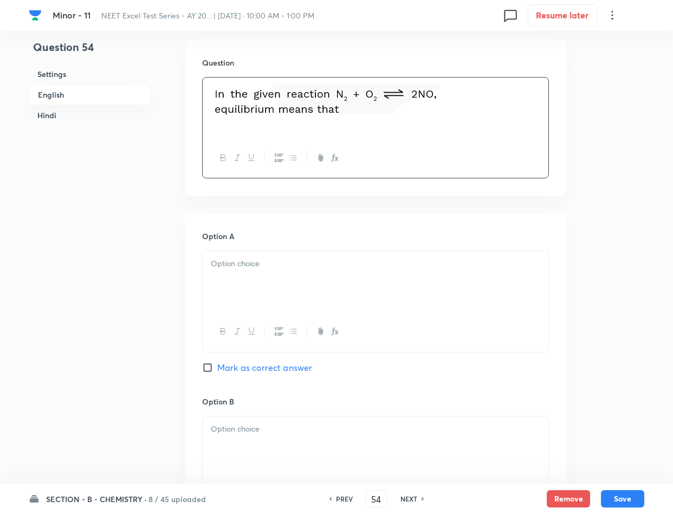
scroll to position [350, 0]
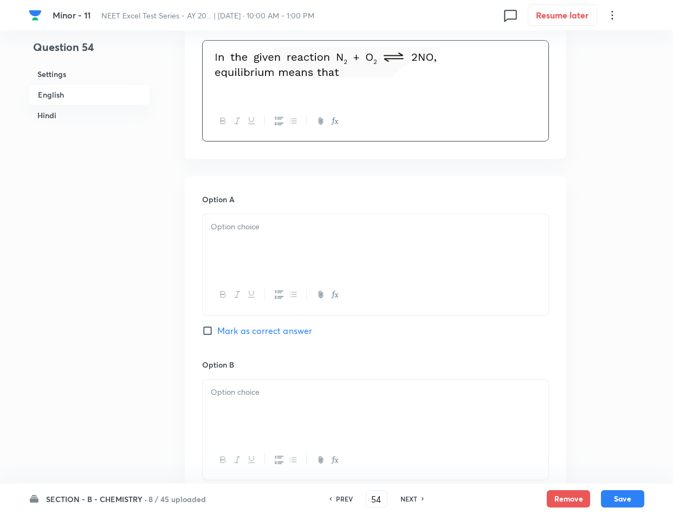
click at [266, 219] on div at bounding box center [376, 244] width 346 height 61
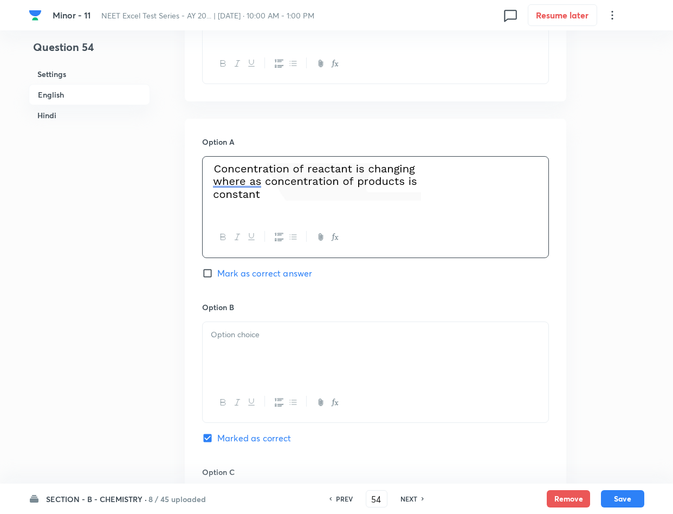
scroll to position [431, 0]
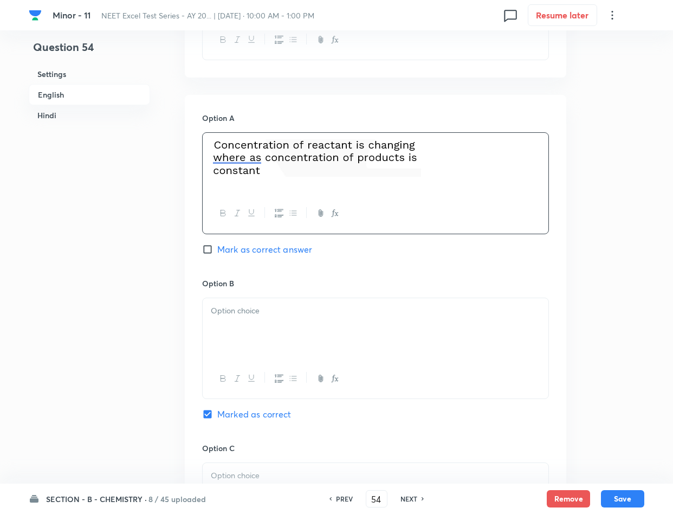
click at [278, 333] on div at bounding box center [376, 328] width 346 height 61
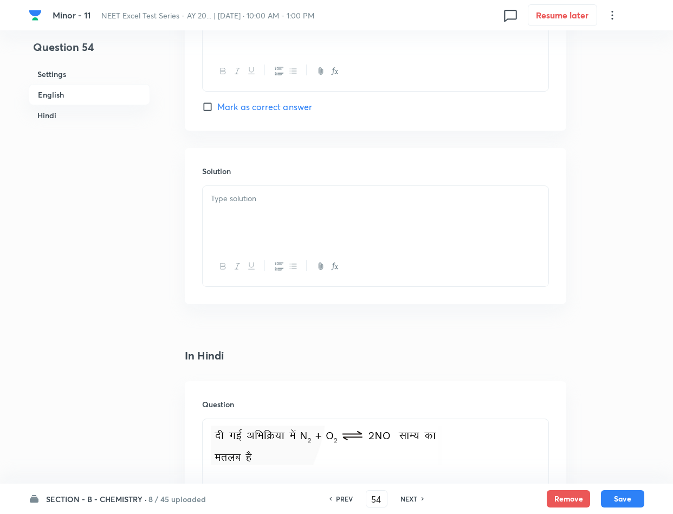
scroll to position [1081, 0]
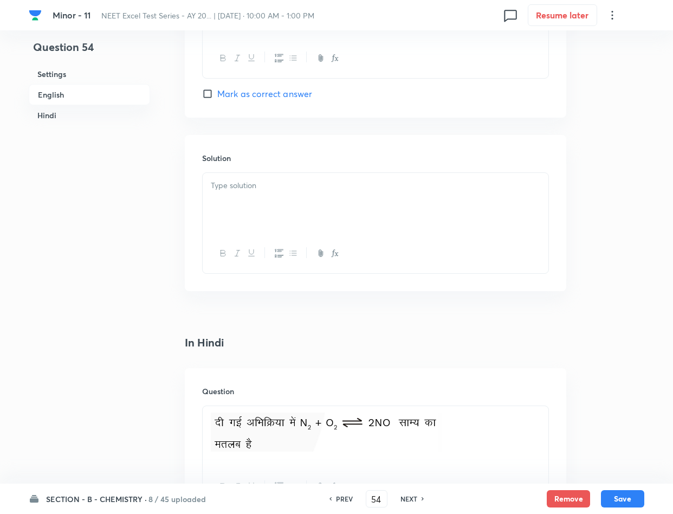
click at [226, 197] on div at bounding box center [376, 203] width 346 height 61
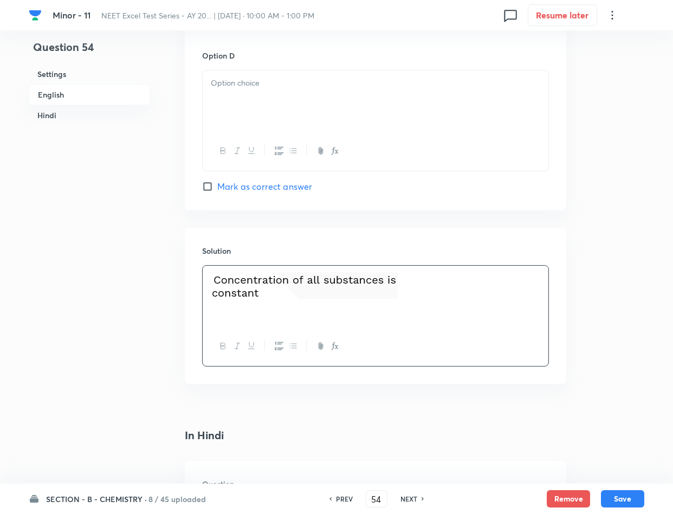
scroll to position [756, 0]
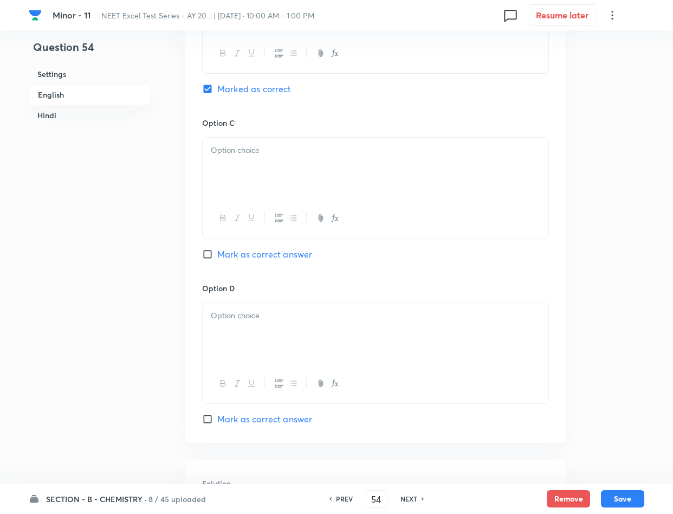
click at [271, 171] on div at bounding box center [376, 168] width 346 height 61
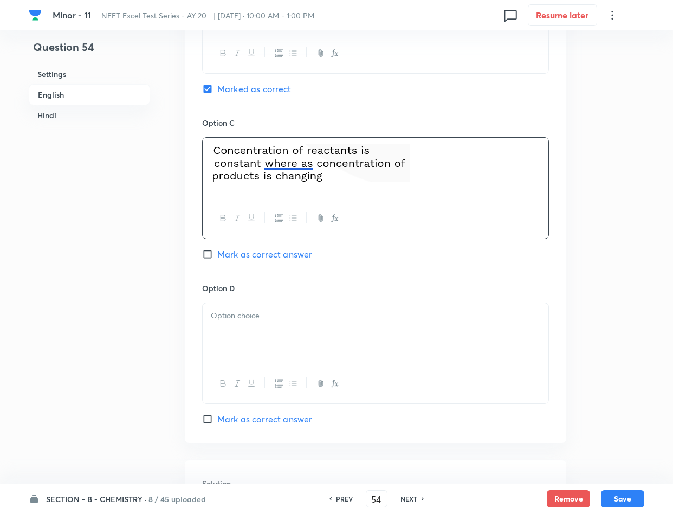
click at [256, 346] on div at bounding box center [376, 333] width 346 height 61
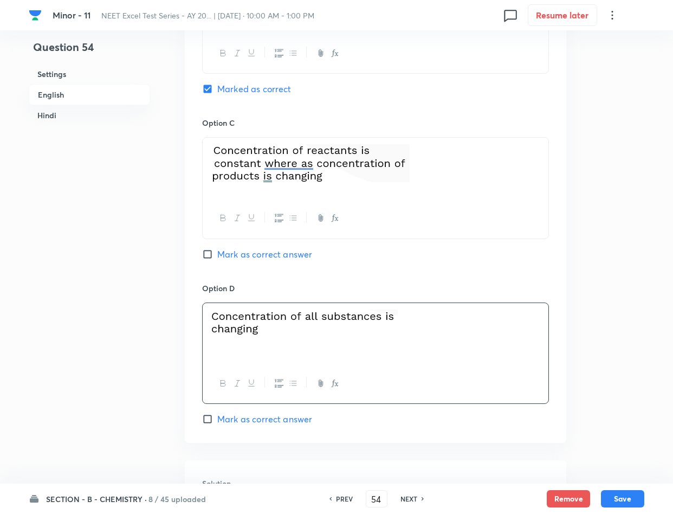
click at [619, 501] on button "Save" at bounding box center [622, 498] width 43 height 17
type input "55"
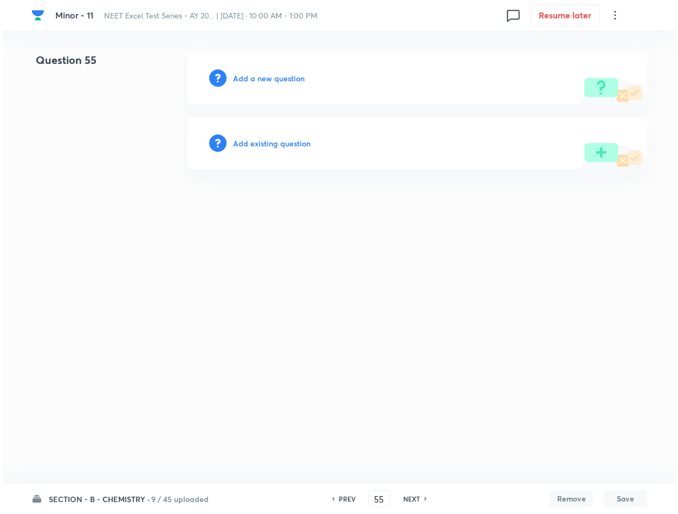
scroll to position [0, 0]
click at [272, 80] on h6 "Add a new question" at bounding box center [269, 78] width 72 height 11
click at [272, 80] on h6 "Choose a question type" at bounding box center [274, 78] width 83 height 11
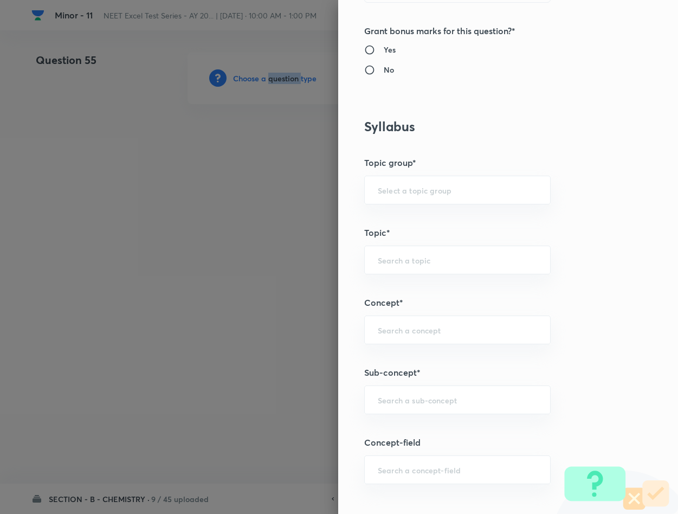
scroll to position [569, 0]
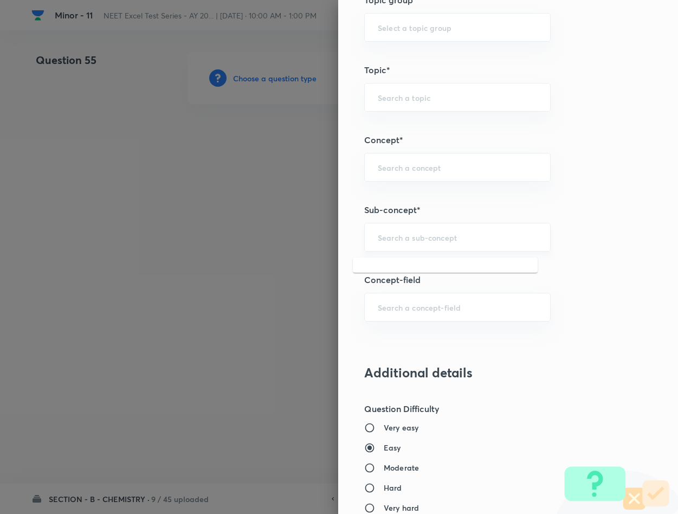
click at [379, 238] on input "text" at bounding box center [457, 237] width 159 height 10
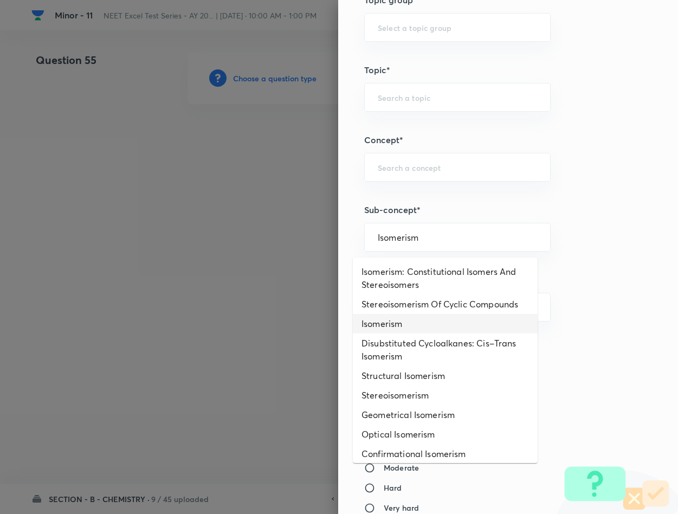
click at [432, 333] on li "Isomerism" at bounding box center [445, 324] width 185 height 20
type input "Isomerism"
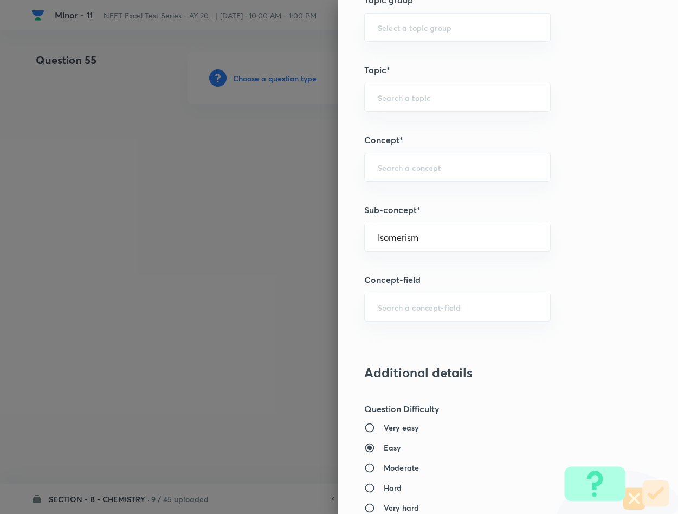
type input "Chemistry"
type input "Inorganic Chemistry"
type input "Co-ordination Compounds"
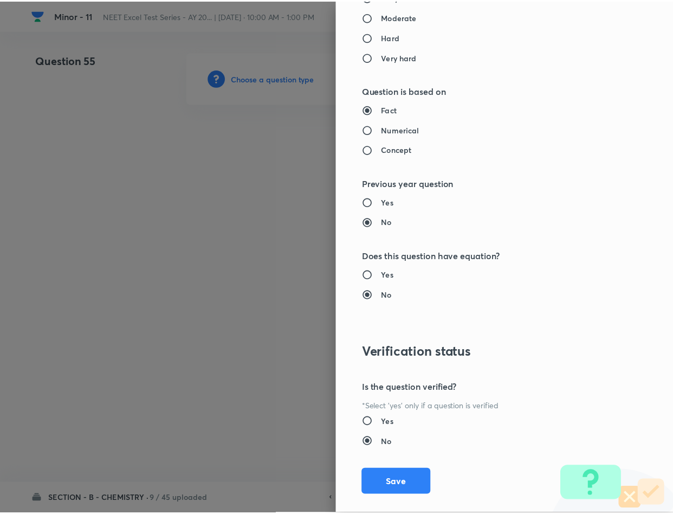
scroll to position [1039, 0]
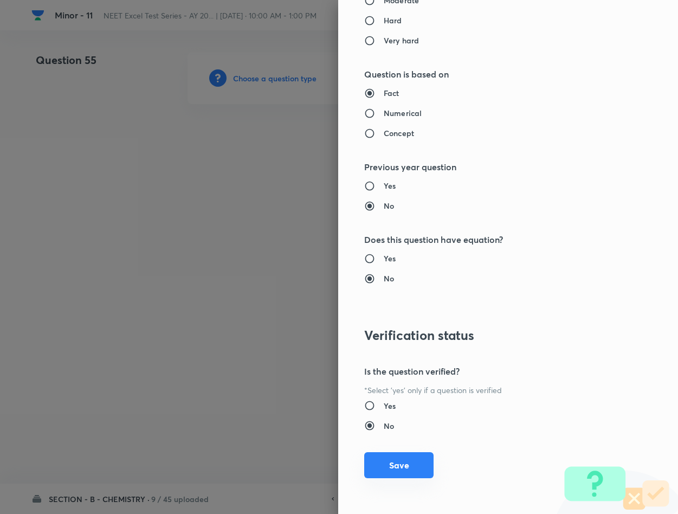
click at [372, 465] on button "Save" at bounding box center [398, 465] width 69 height 26
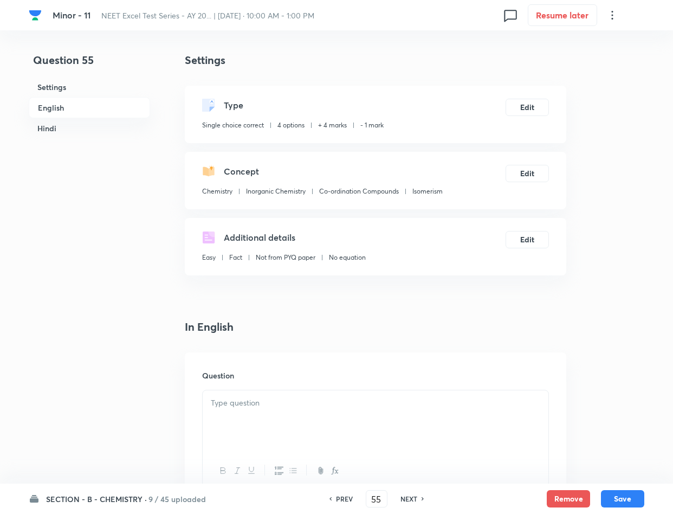
click at [304, 408] on p at bounding box center [375, 403] width 329 height 12
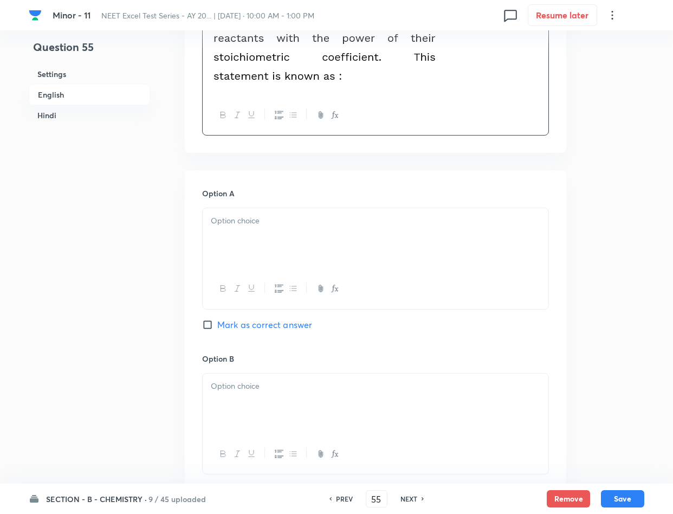
scroll to position [406, 0]
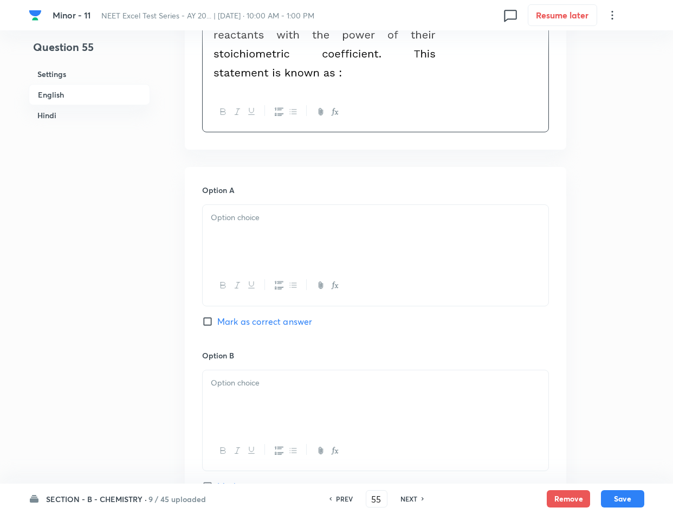
click at [242, 249] on div at bounding box center [376, 235] width 346 height 61
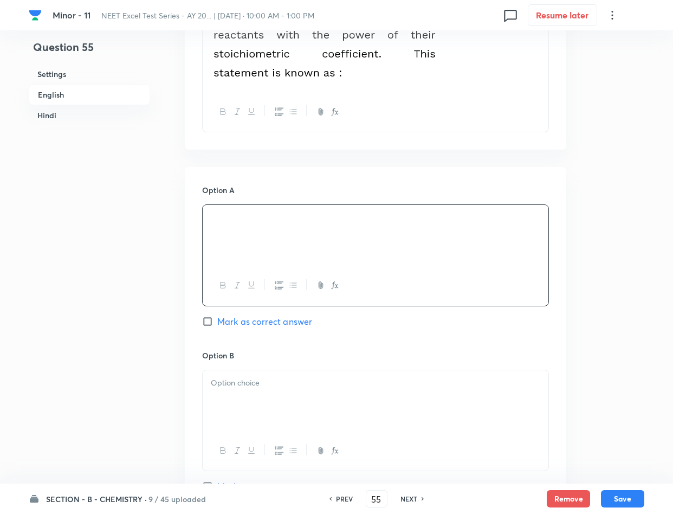
click at [264, 323] on span "Mark as correct answer" at bounding box center [264, 321] width 95 height 13
click at [217, 323] on input "Mark as correct answer" at bounding box center [209, 321] width 15 height 11
checkbox input "true"
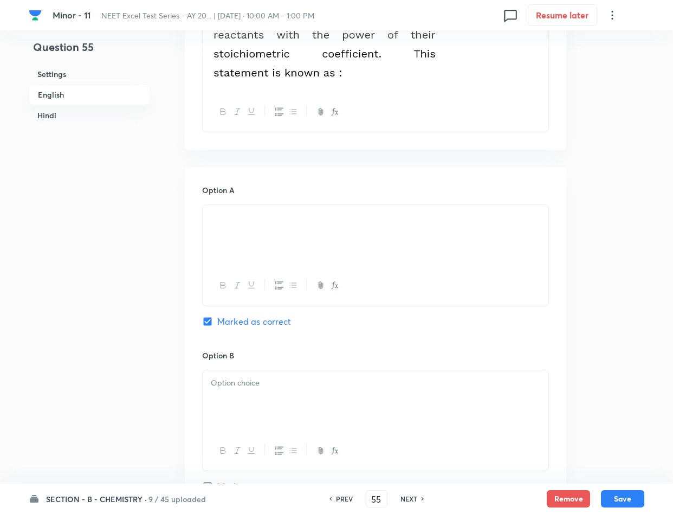
checkbox input "true"
click at [272, 396] on div at bounding box center [376, 400] width 346 height 61
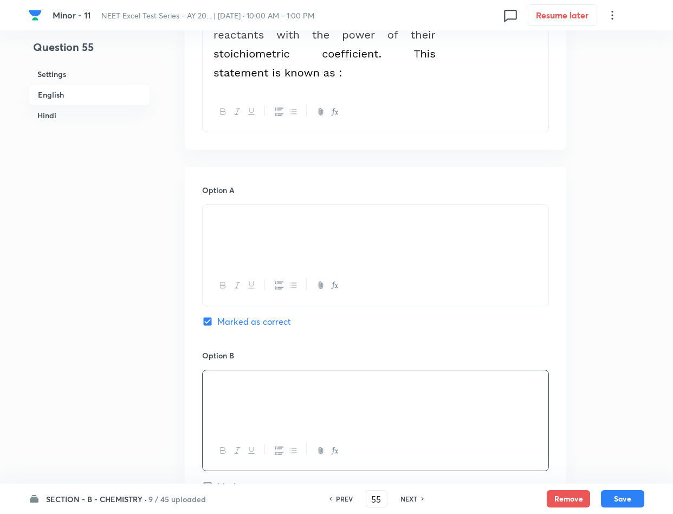
drag, startPoint x: 332, startPoint y: 223, endPoint x: 237, endPoint y: 216, distance: 94.5
click at [237, 216] on p at bounding box center [375, 217] width 329 height 12
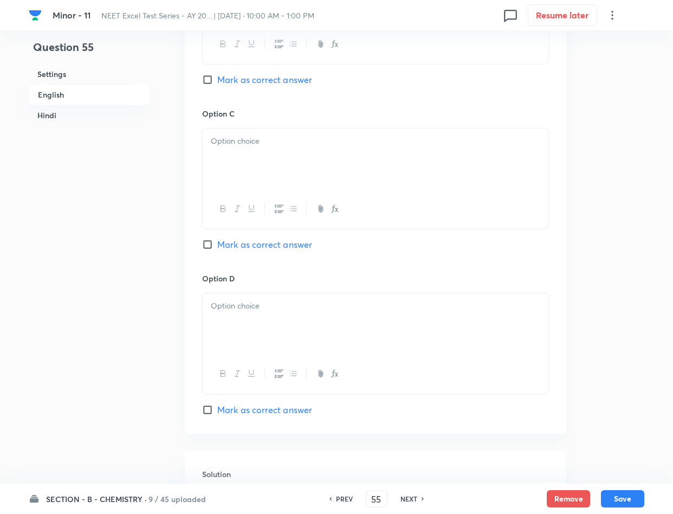
scroll to position [975, 0]
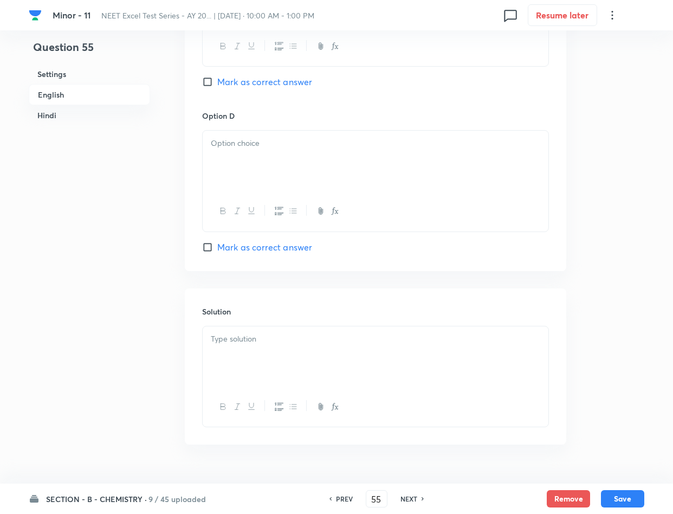
click at [266, 345] on p at bounding box center [375, 339] width 329 height 12
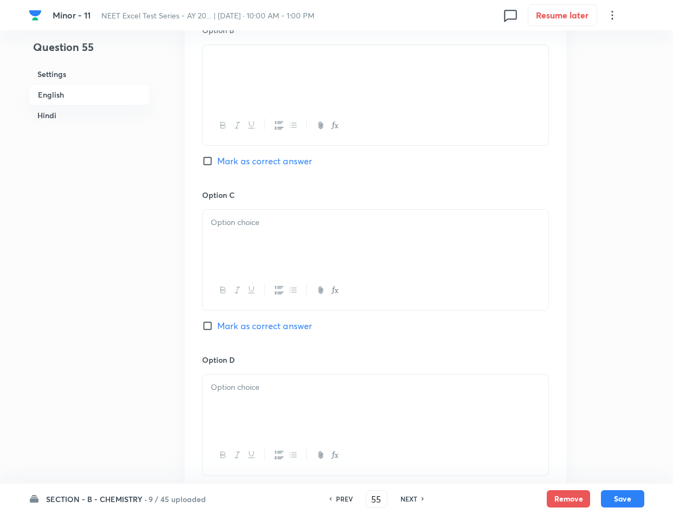
click at [306, 233] on div at bounding box center [376, 240] width 346 height 61
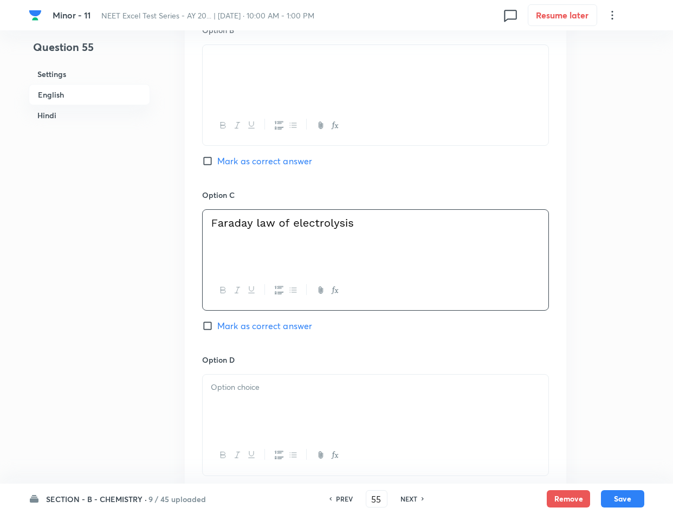
click at [348, 404] on div at bounding box center [376, 404] width 346 height 61
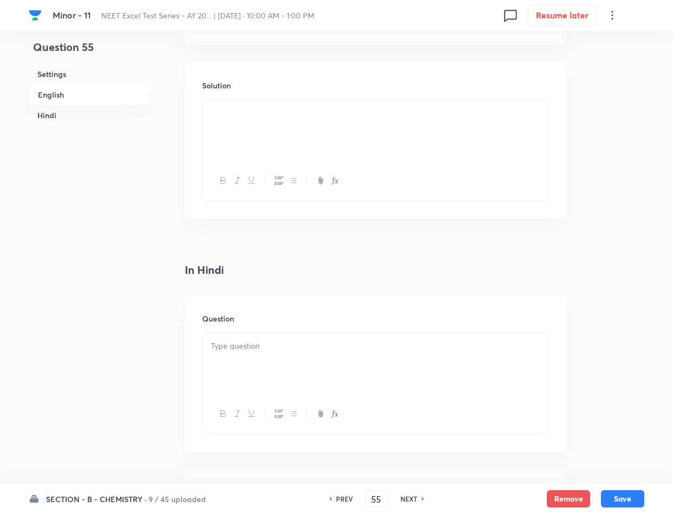
scroll to position [1300, 0]
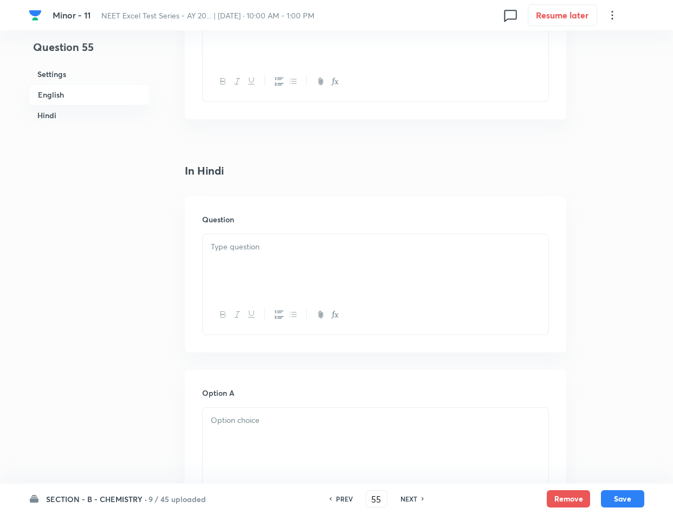
click at [210, 250] on div at bounding box center [376, 264] width 346 height 61
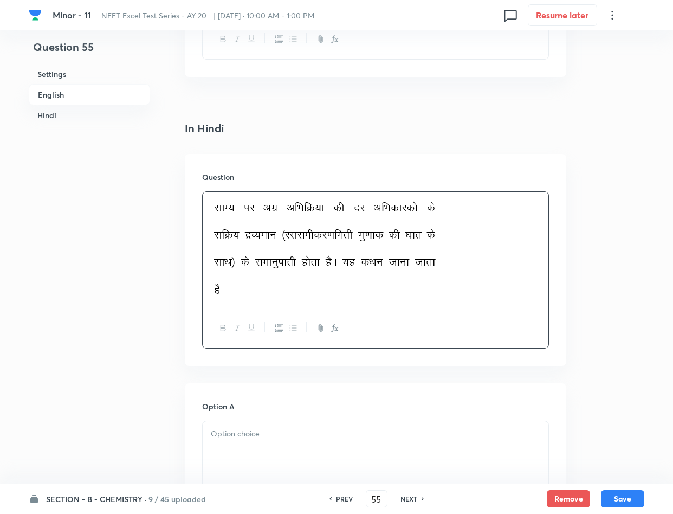
scroll to position [1382, 0]
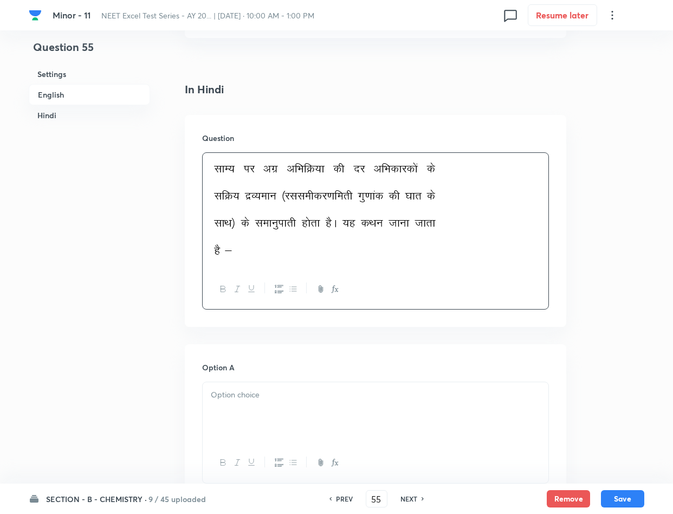
click at [283, 428] on div at bounding box center [376, 412] width 346 height 61
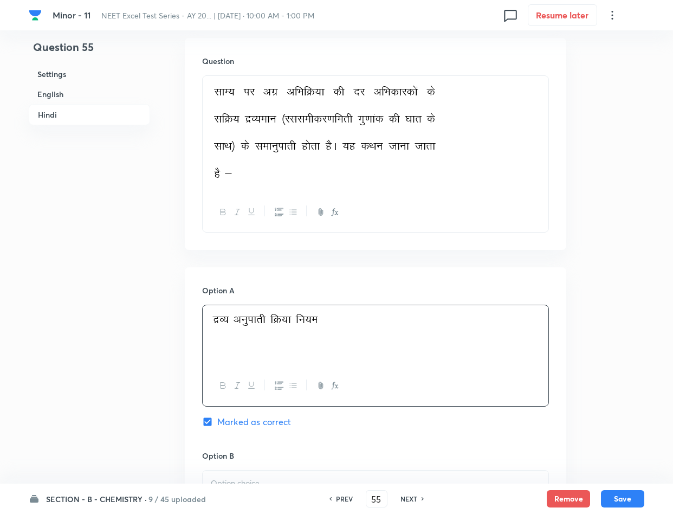
scroll to position [1544, 0]
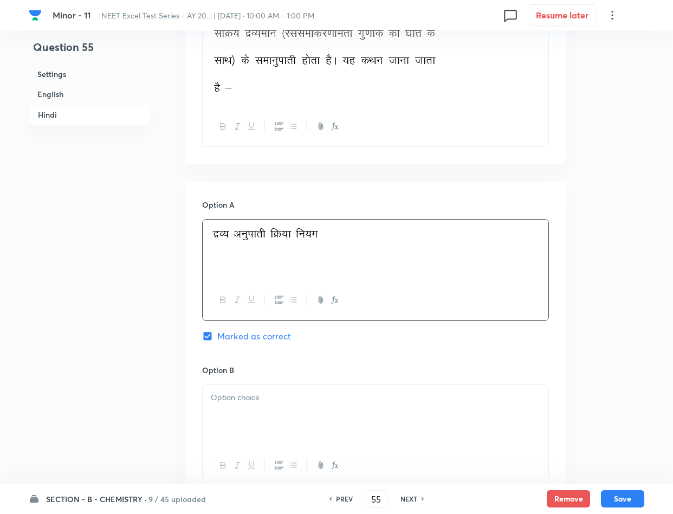
click at [252, 408] on div at bounding box center [376, 415] width 346 height 61
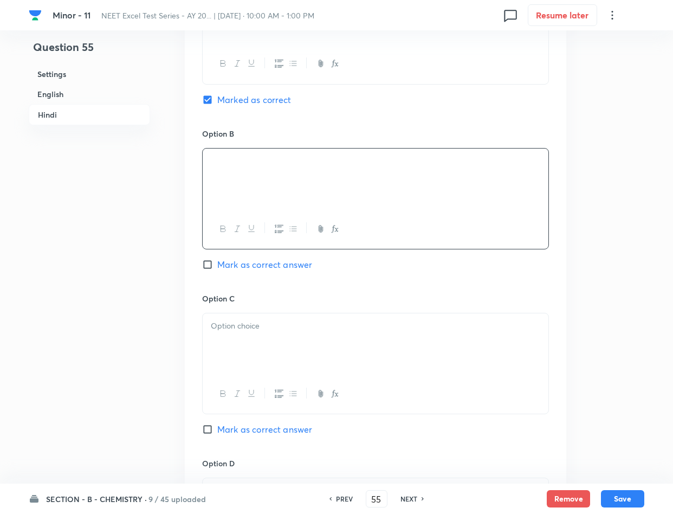
scroll to position [1788, 0]
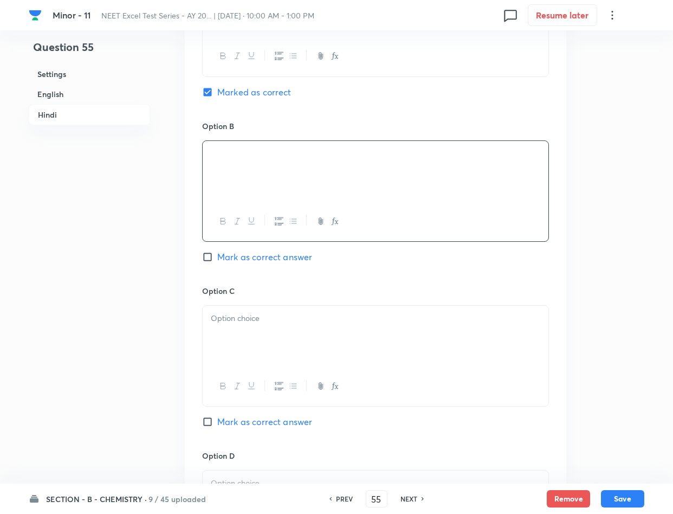
click at [312, 364] on div at bounding box center [376, 336] width 346 height 61
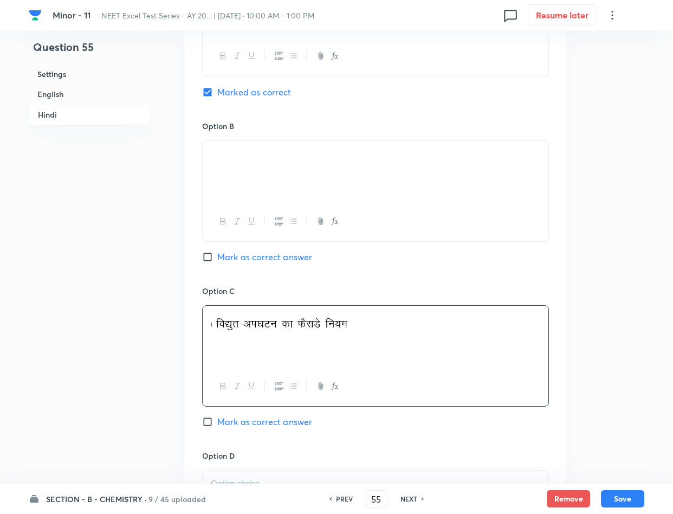
drag, startPoint x: 326, startPoint y: 172, endPoint x: 212, endPoint y: 157, distance: 114.9
click at [212, 157] on p at bounding box center [375, 153] width 329 height 12
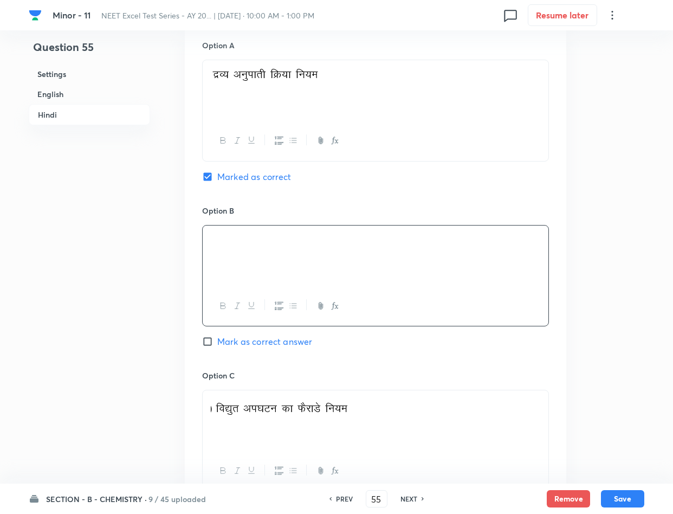
scroll to position [1544, 0]
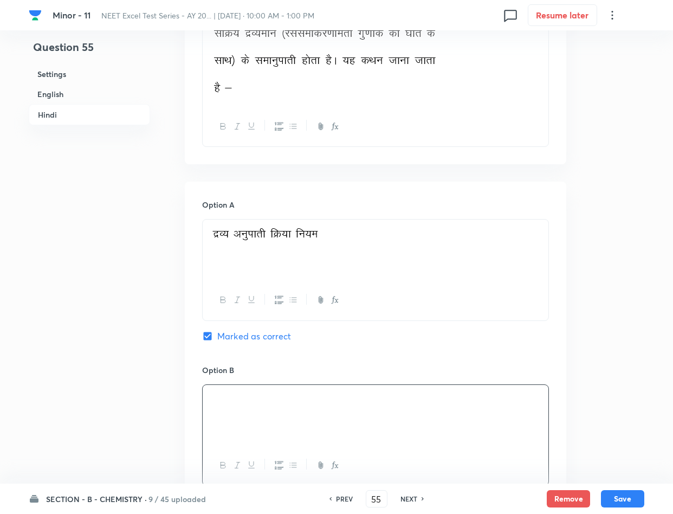
drag, startPoint x: 301, startPoint y: 232, endPoint x: 274, endPoint y: 242, distance: 29.3
click at [274, 242] on img at bounding box center [266, 234] width 110 height 17
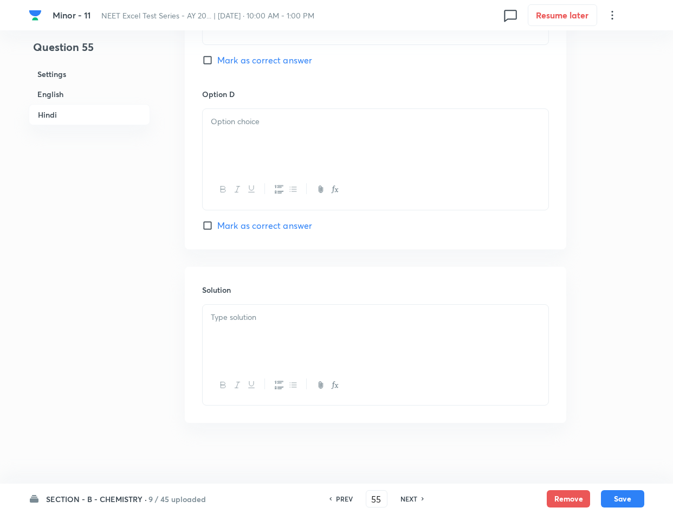
scroll to position [2160, 0]
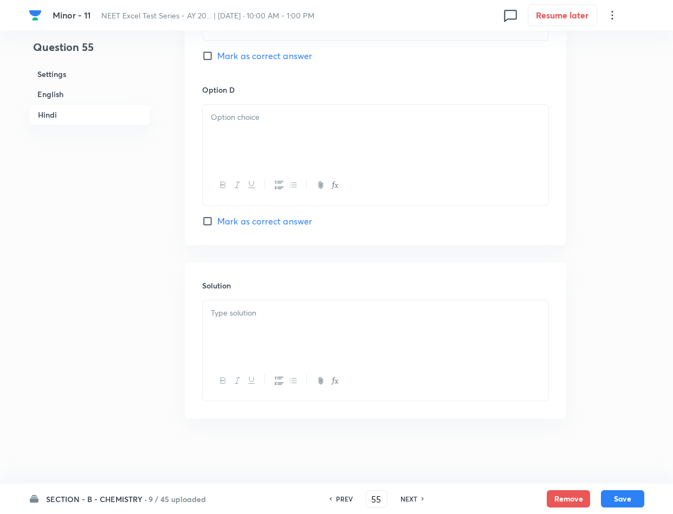
click at [294, 308] on p at bounding box center [375, 313] width 329 height 12
click at [274, 121] on p at bounding box center [375, 117] width 329 height 12
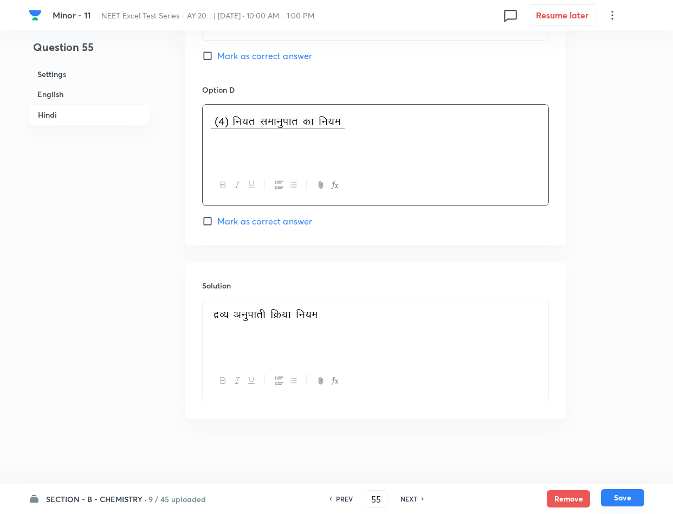
click at [618, 491] on button "Save" at bounding box center [622, 497] width 43 height 17
type input "56"
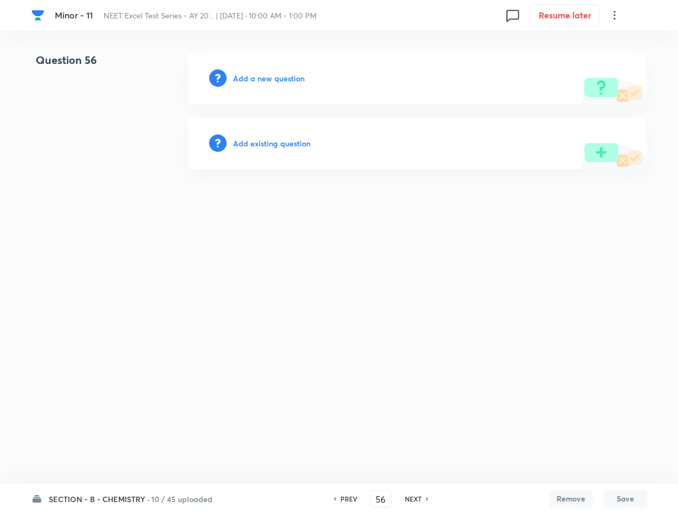
click at [284, 73] on h6 "Add a new question" at bounding box center [269, 78] width 72 height 11
click at [284, 73] on h6 "Choose a question type" at bounding box center [274, 78] width 83 height 11
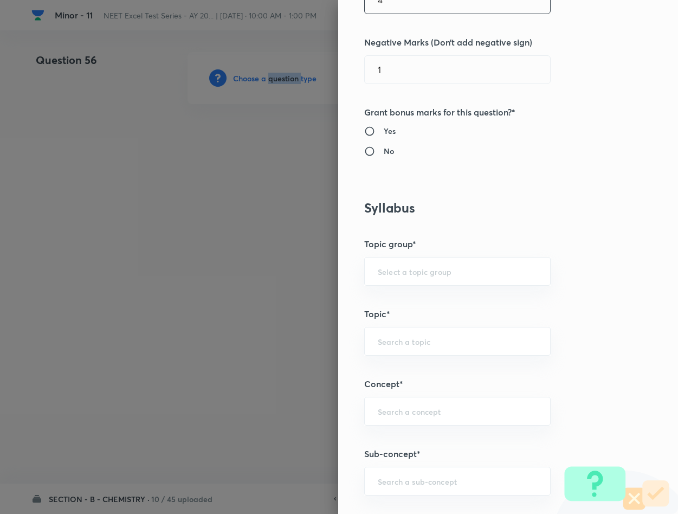
scroll to position [488, 0]
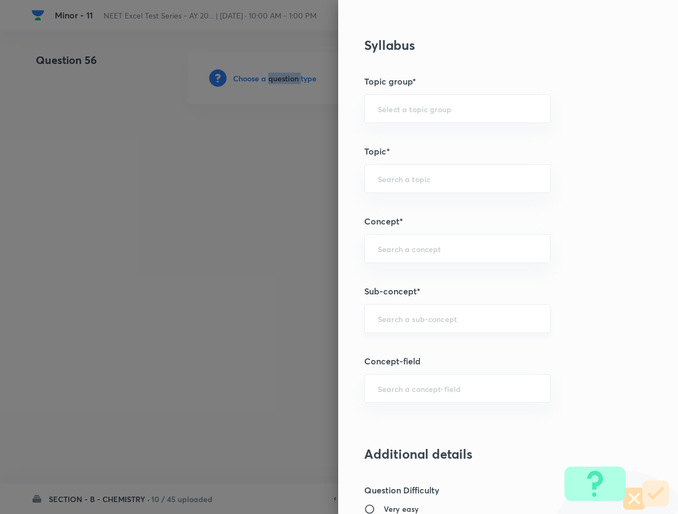
click at [430, 314] on div "​" at bounding box center [457, 318] width 186 height 29
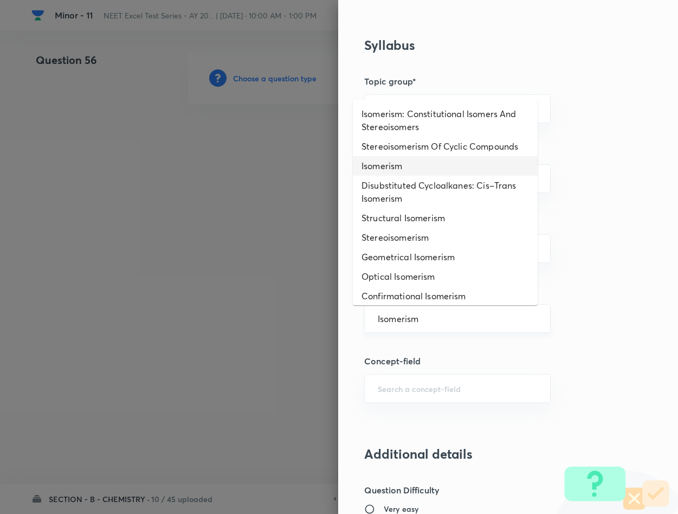
type input "Isomerism"
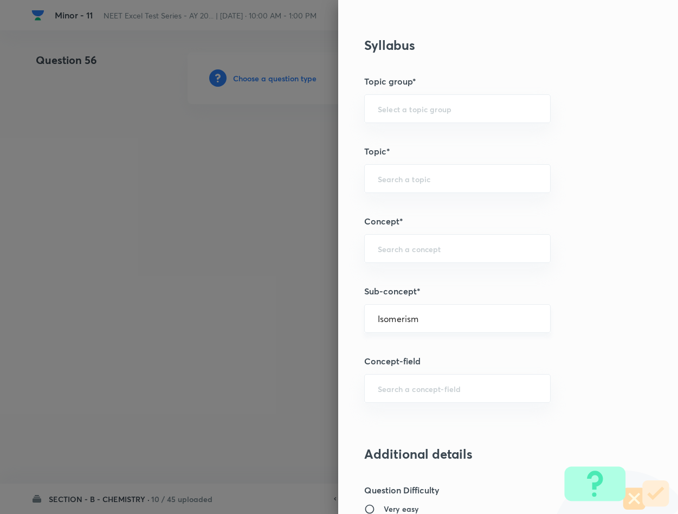
type input "Chemistry"
type input "Inorganic Chemistry"
type input "Co-ordination Compounds"
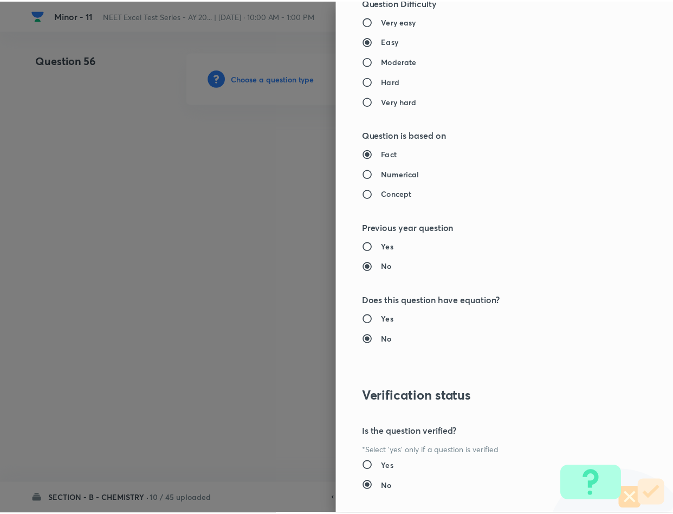
scroll to position [1039, 0]
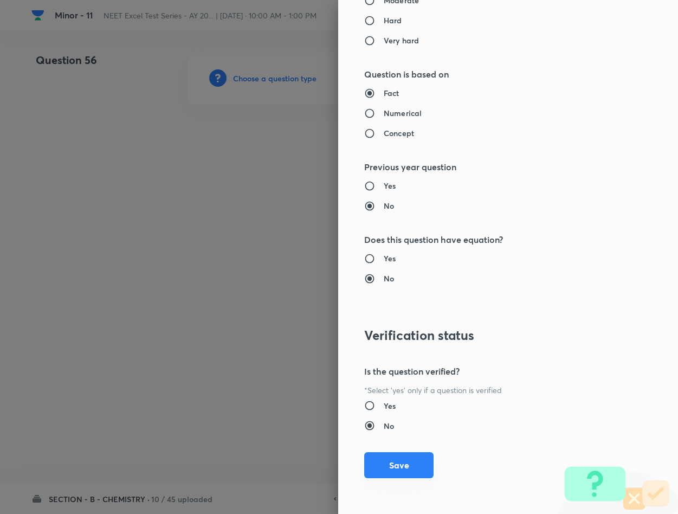
click at [379, 473] on button "Save" at bounding box center [398, 465] width 69 height 26
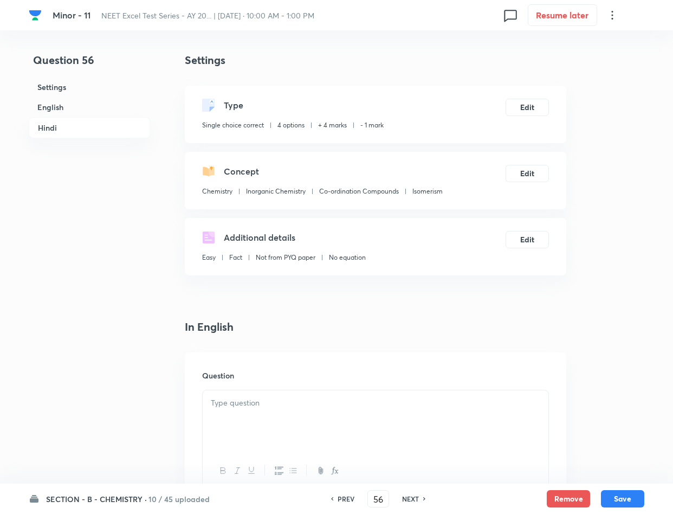
click at [379, 412] on div at bounding box center [376, 420] width 346 height 61
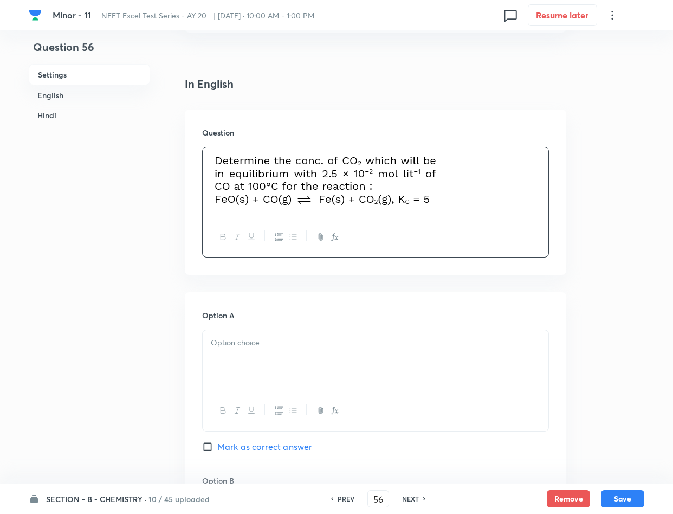
scroll to position [244, 0]
click at [280, 360] on div at bounding box center [376, 359] width 346 height 61
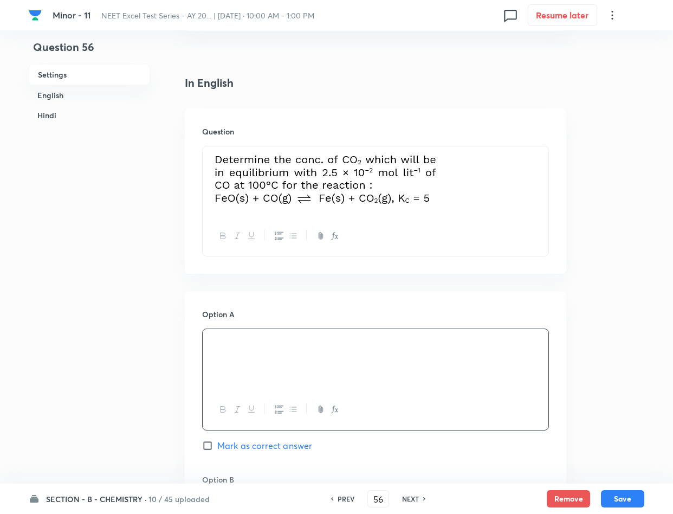
click at [244, 443] on span "Mark as correct answer" at bounding box center [264, 445] width 95 height 13
click at [217, 443] on input "Mark as correct answer" at bounding box center [209, 445] width 15 height 11
checkbox input "true"
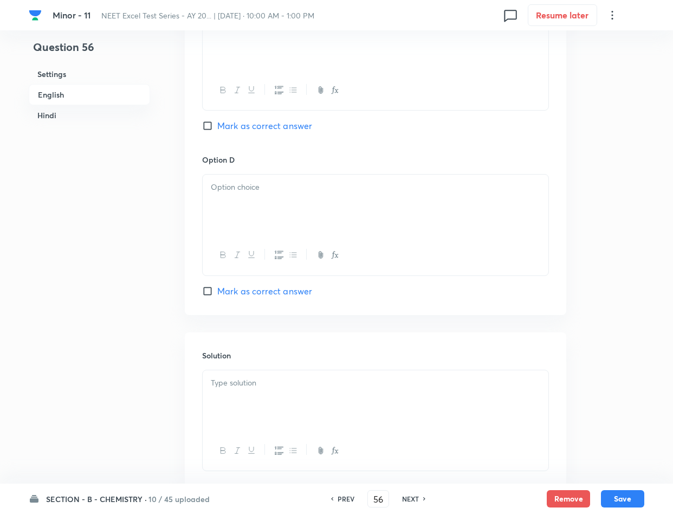
scroll to position [894, 0]
click at [259, 418] on div at bounding box center [376, 399] width 346 height 61
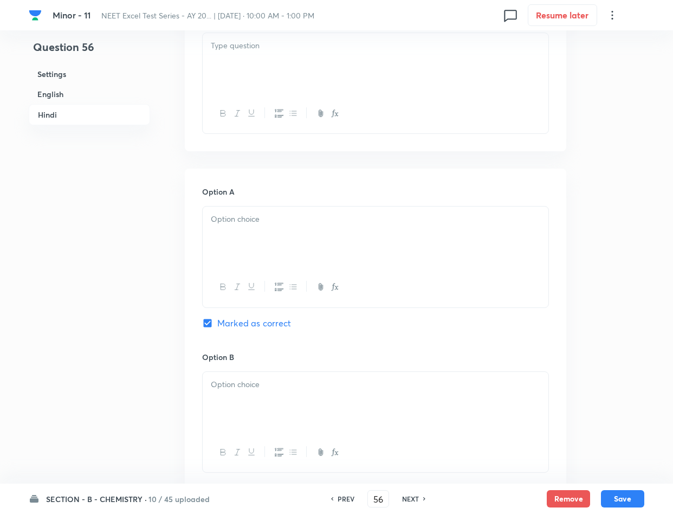
scroll to position [1544, 0]
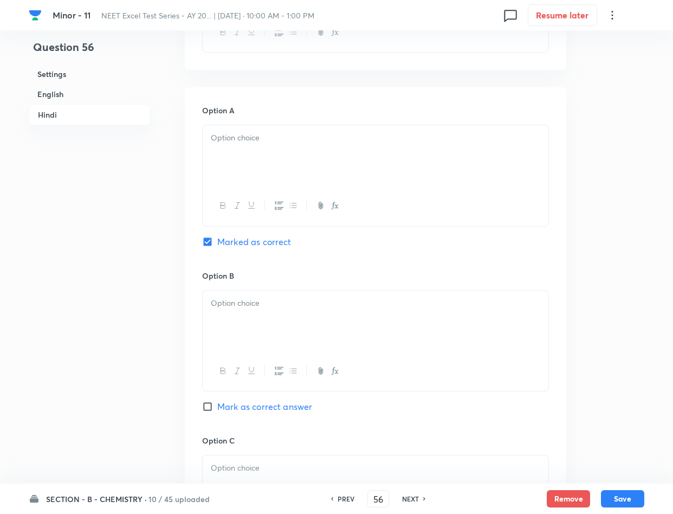
click at [265, 326] on div at bounding box center [376, 320] width 346 height 61
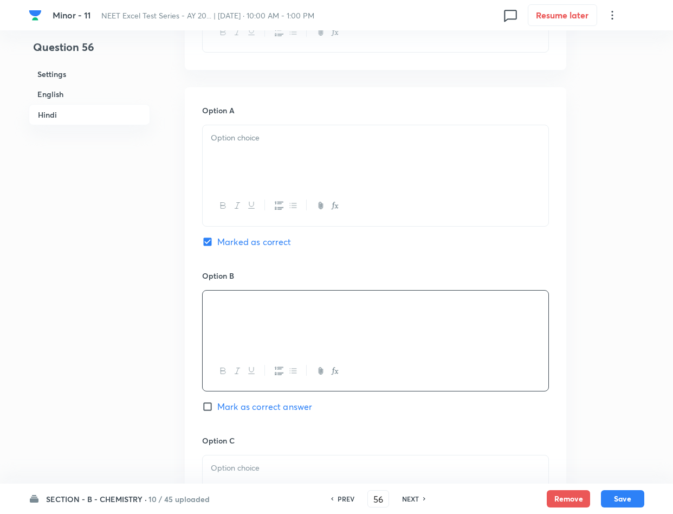
click at [244, 166] on div at bounding box center [376, 155] width 346 height 61
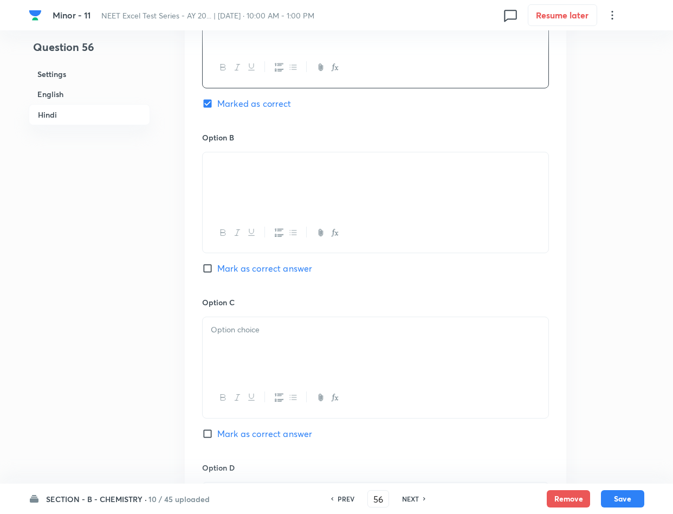
scroll to position [1707, 0]
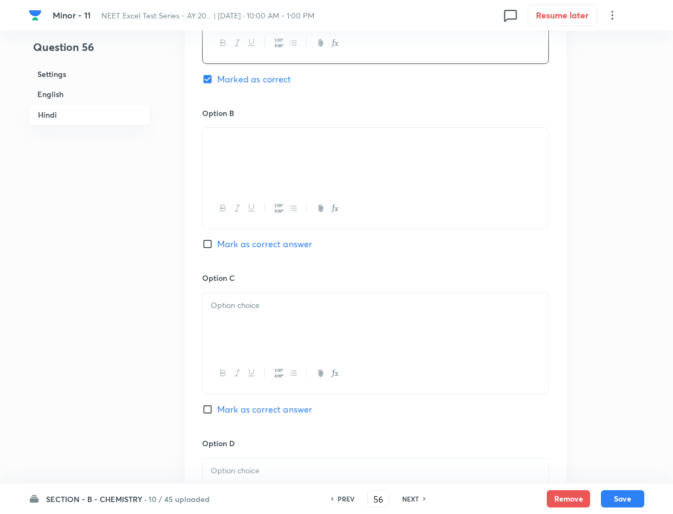
click at [311, 348] on div at bounding box center [376, 323] width 346 height 61
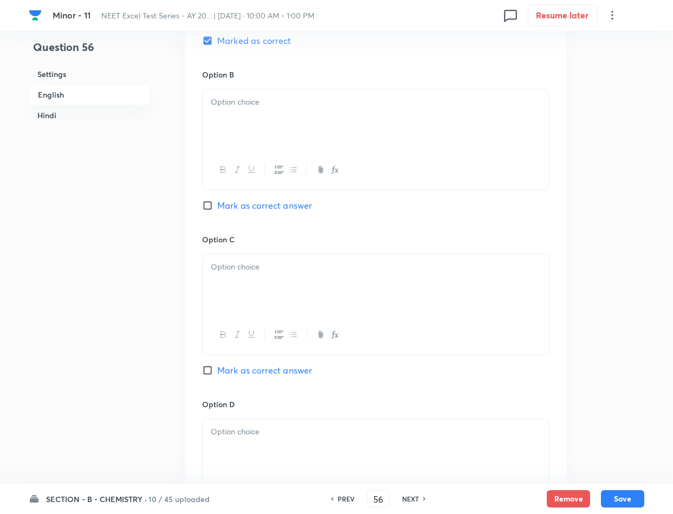
scroll to position [650, 0]
click at [265, 289] on div at bounding box center [376, 283] width 346 height 61
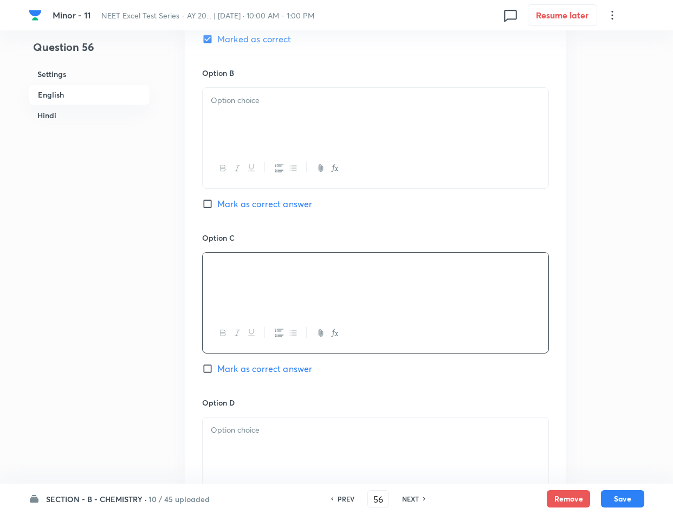
click at [279, 126] on div at bounding box center [376, 118] width 346 height 61
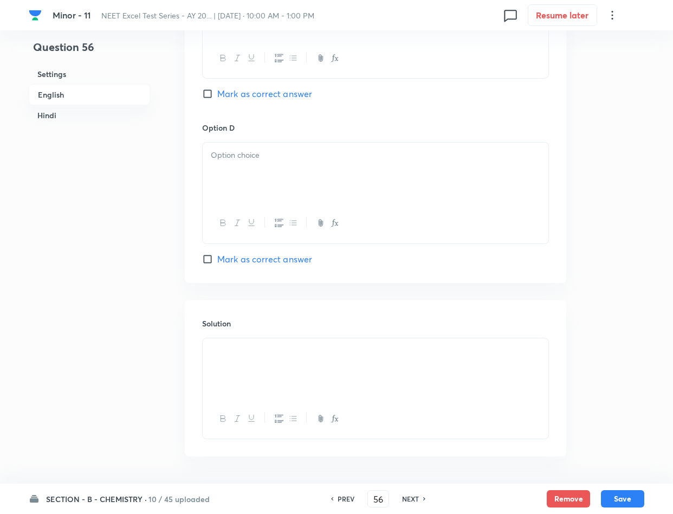
scroll to position [894, 0]
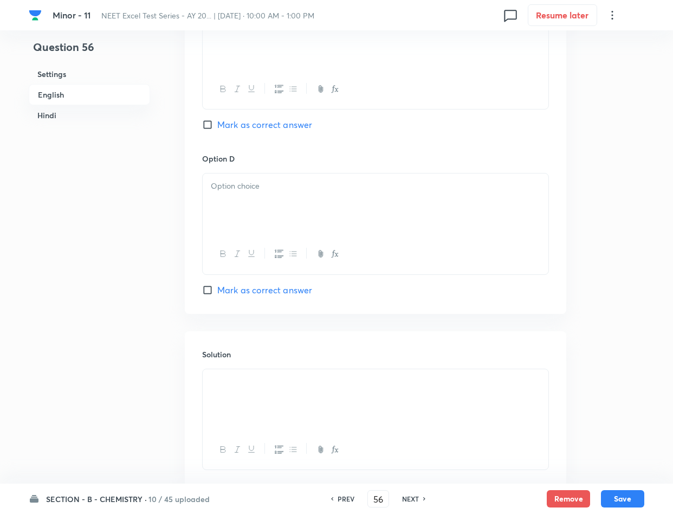
click at [248, 228] on div at bounding box center [376, 203] width 346 height 61
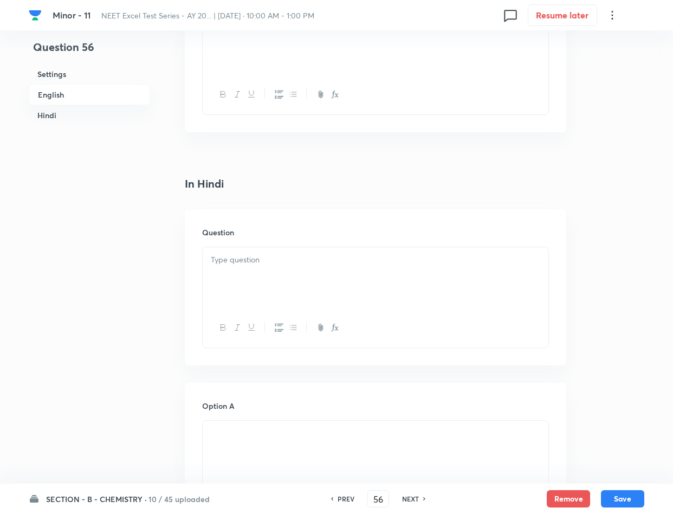
scroll to position [1300, 0]
click at [325, 231] on div at bounding box center [376, 226] width 346 height 61
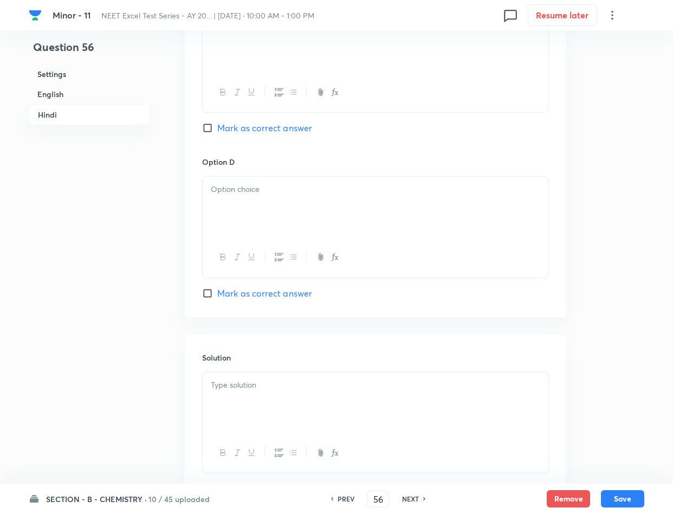
scroll to position [2032, 0]
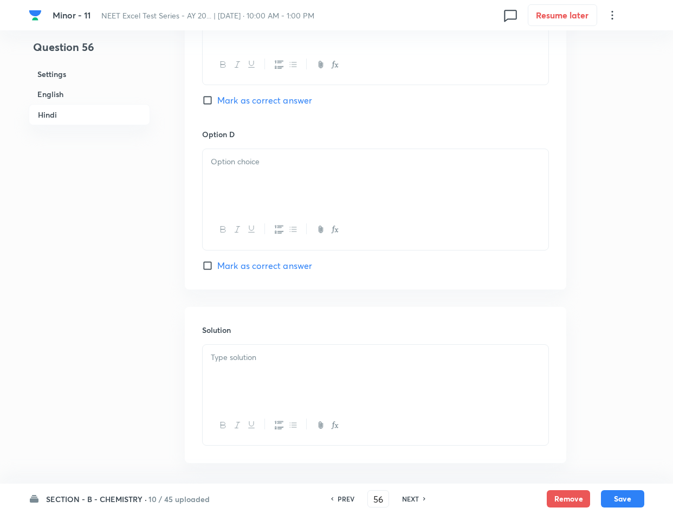
click at [257, 207] on div at bounding box center [376, 179] width 346 height 61
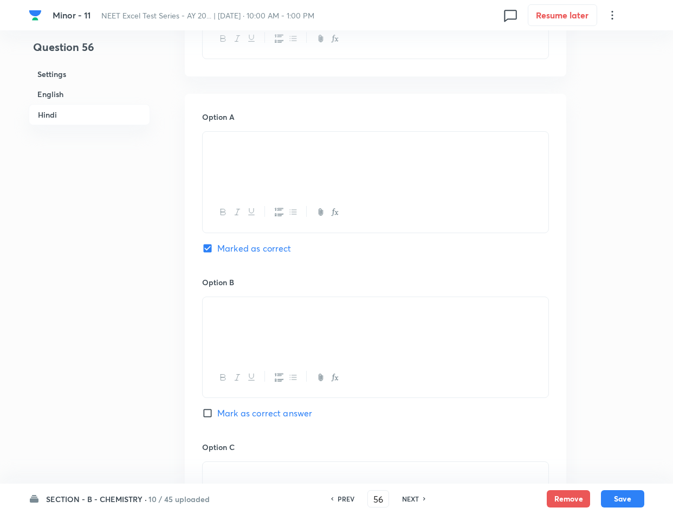
scroll to position [1544, 0]
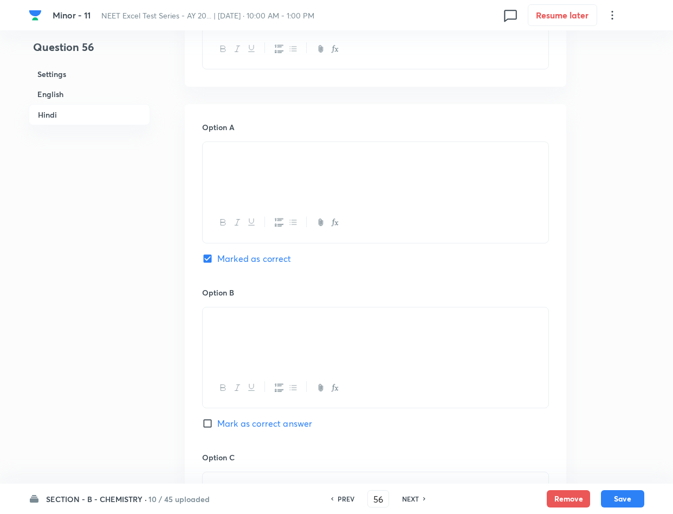
drag, startPoint x: 288, startPoint y: 164, endPoint x: 254, endPoint y: 161, distance: 34.3
click at [211, 158] on img at bounding box center [211, 157] width 1 height 1
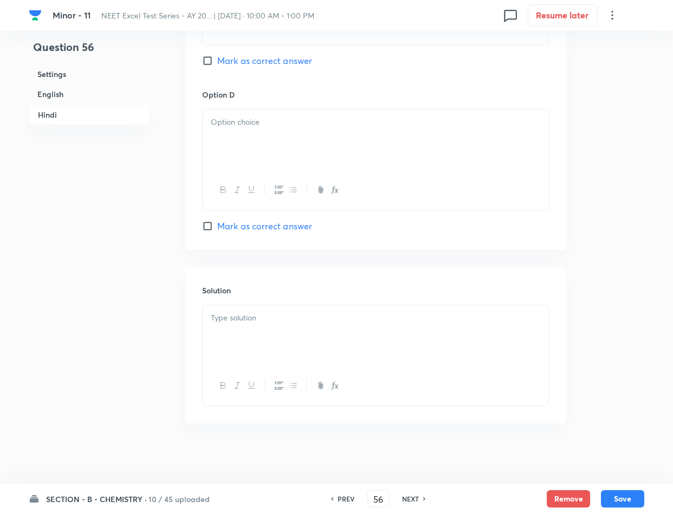
scroll to position [2083, 0]
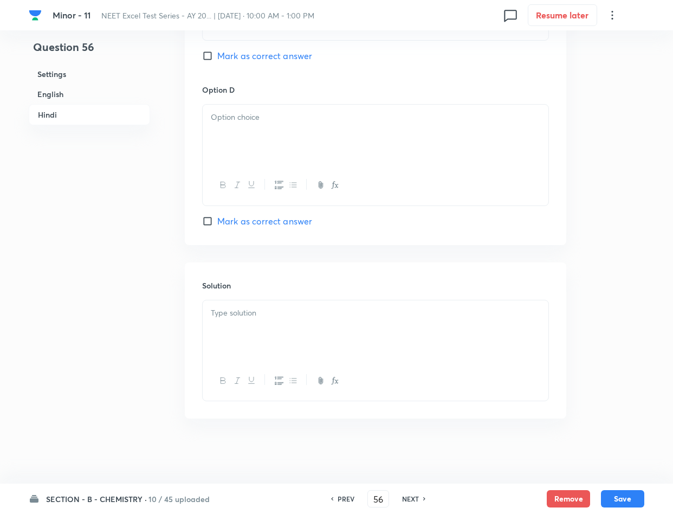
click at [267, 300] on div at bounding box center [376, 330] width 346 height 61
click at [316, 135] on div at bounding box center [376, 135] width 346 height 61
click at [618, 494] on button "Save" at bounding box center [622, 497] width 43 height 17
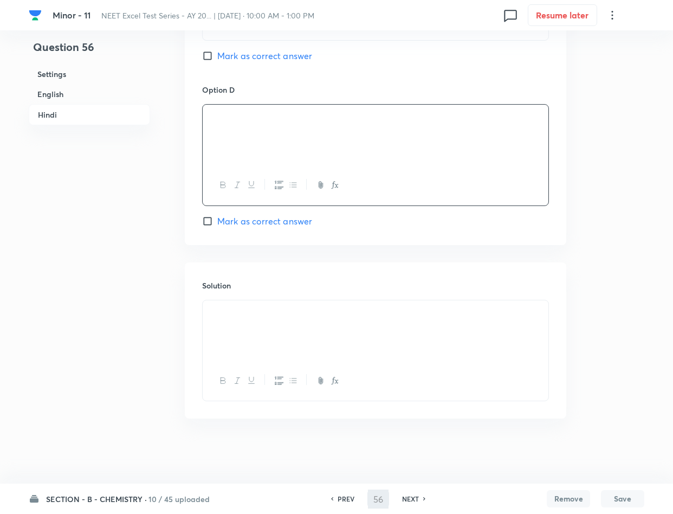
type input "57"
